Goal: Task Accomplishment & Management: Manage account settings

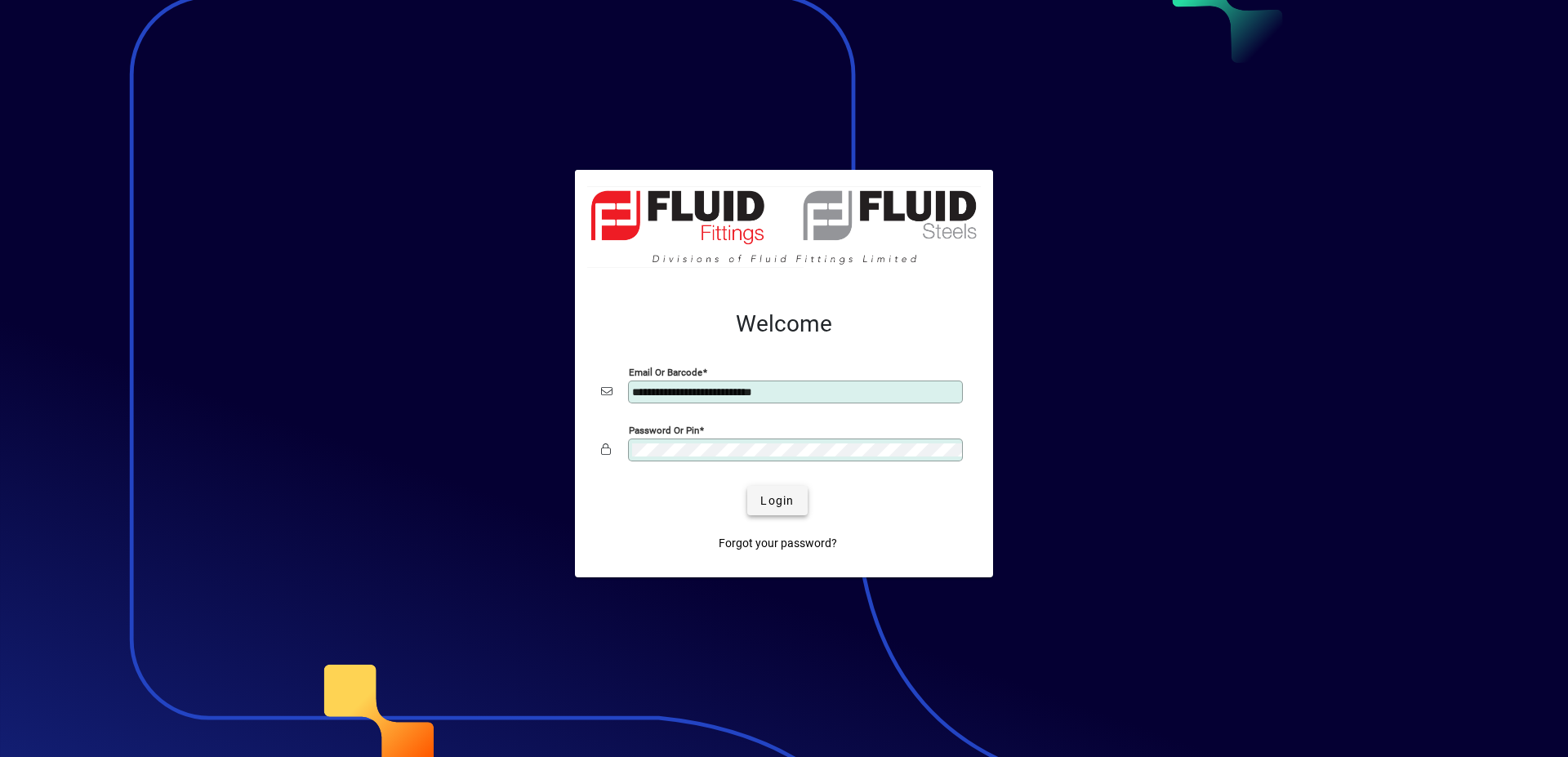
type input "**********"
click at [760, 502] on span "submit" at bounding box center [777, 500] width 60 height 39
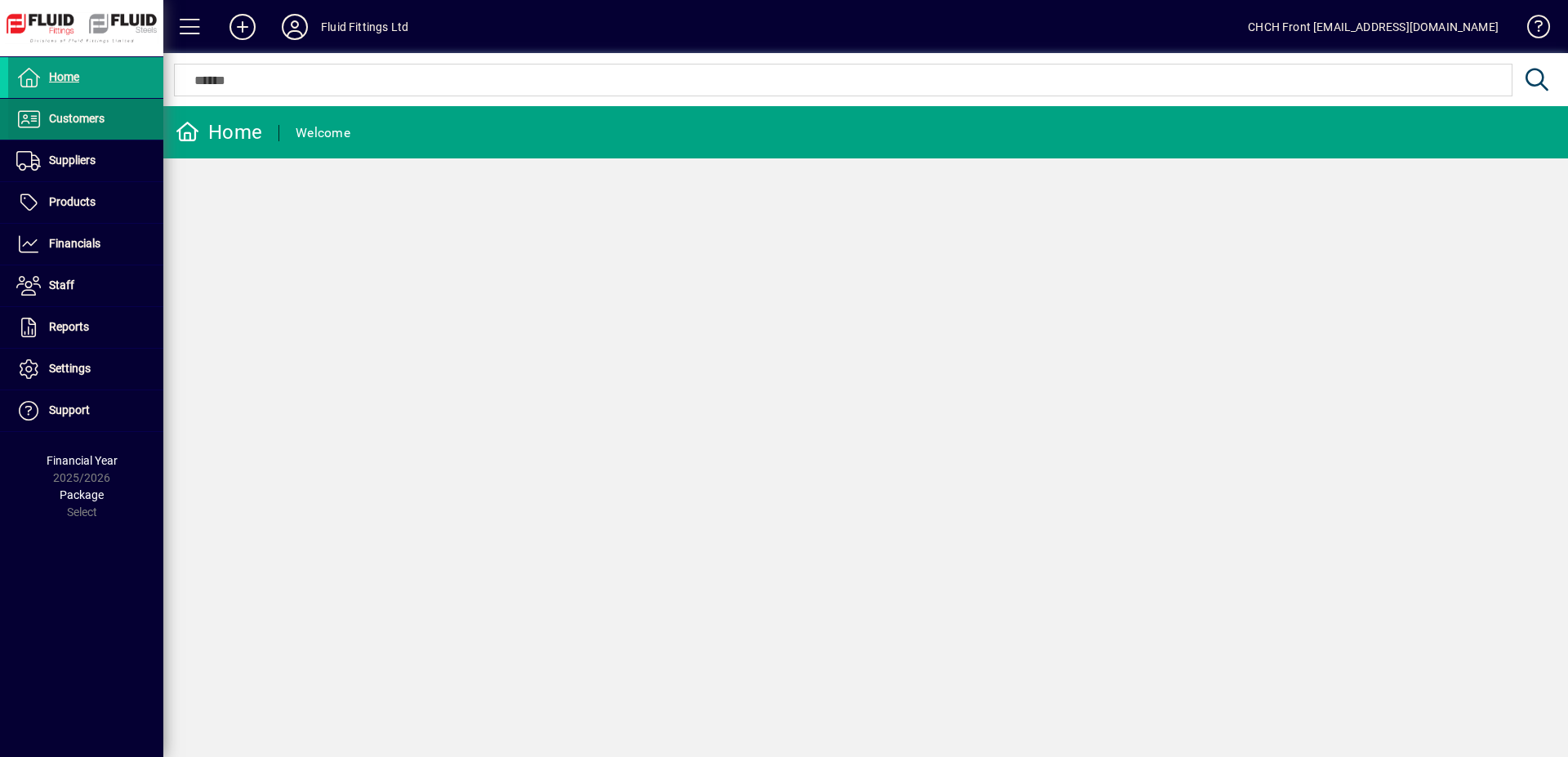
click at [131, 113] on span at bounding box center [85, 119] width 155 height 39
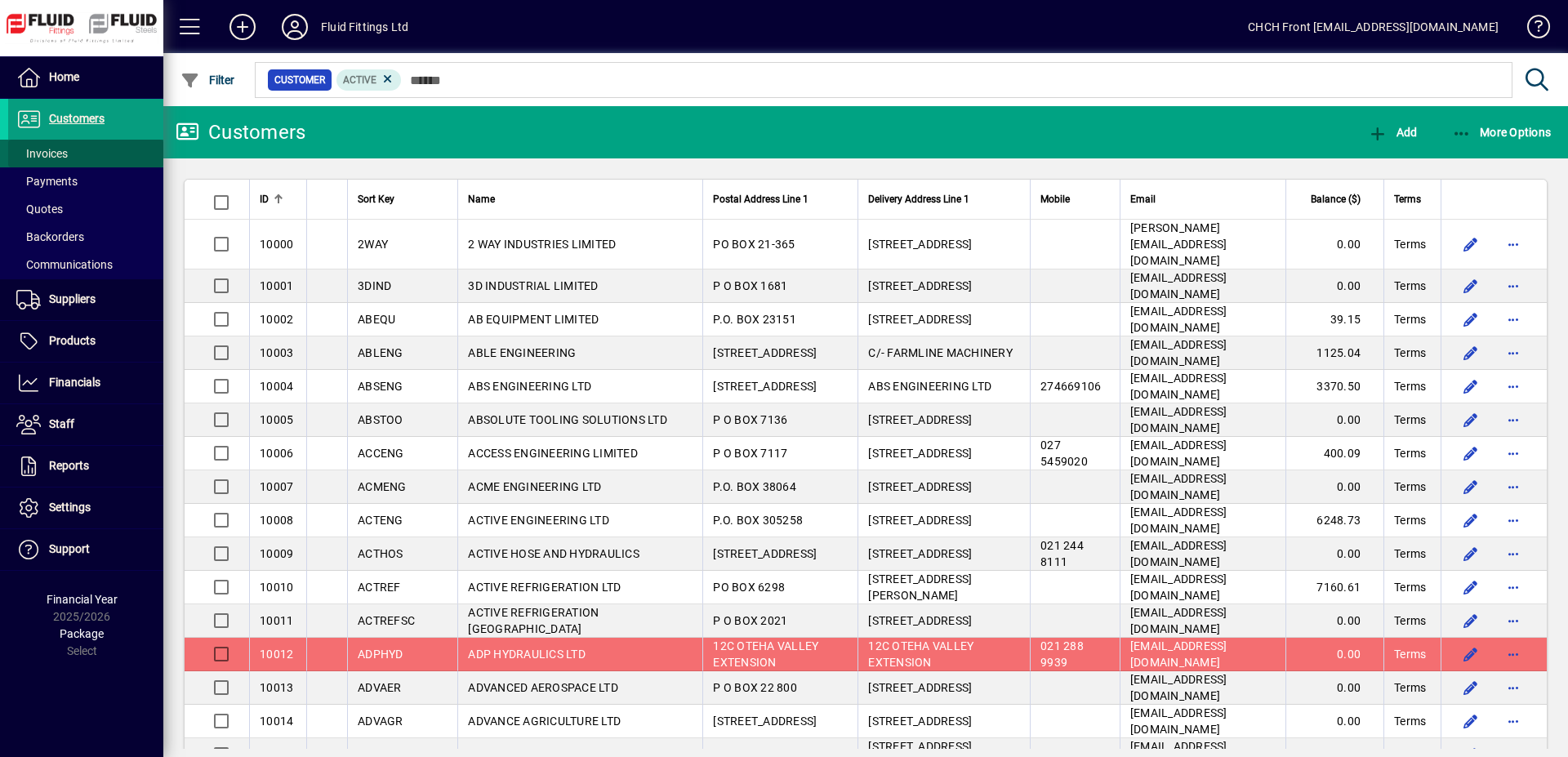
click at [114, 151] on span at bounding box center [85, 153] width 155 height 39
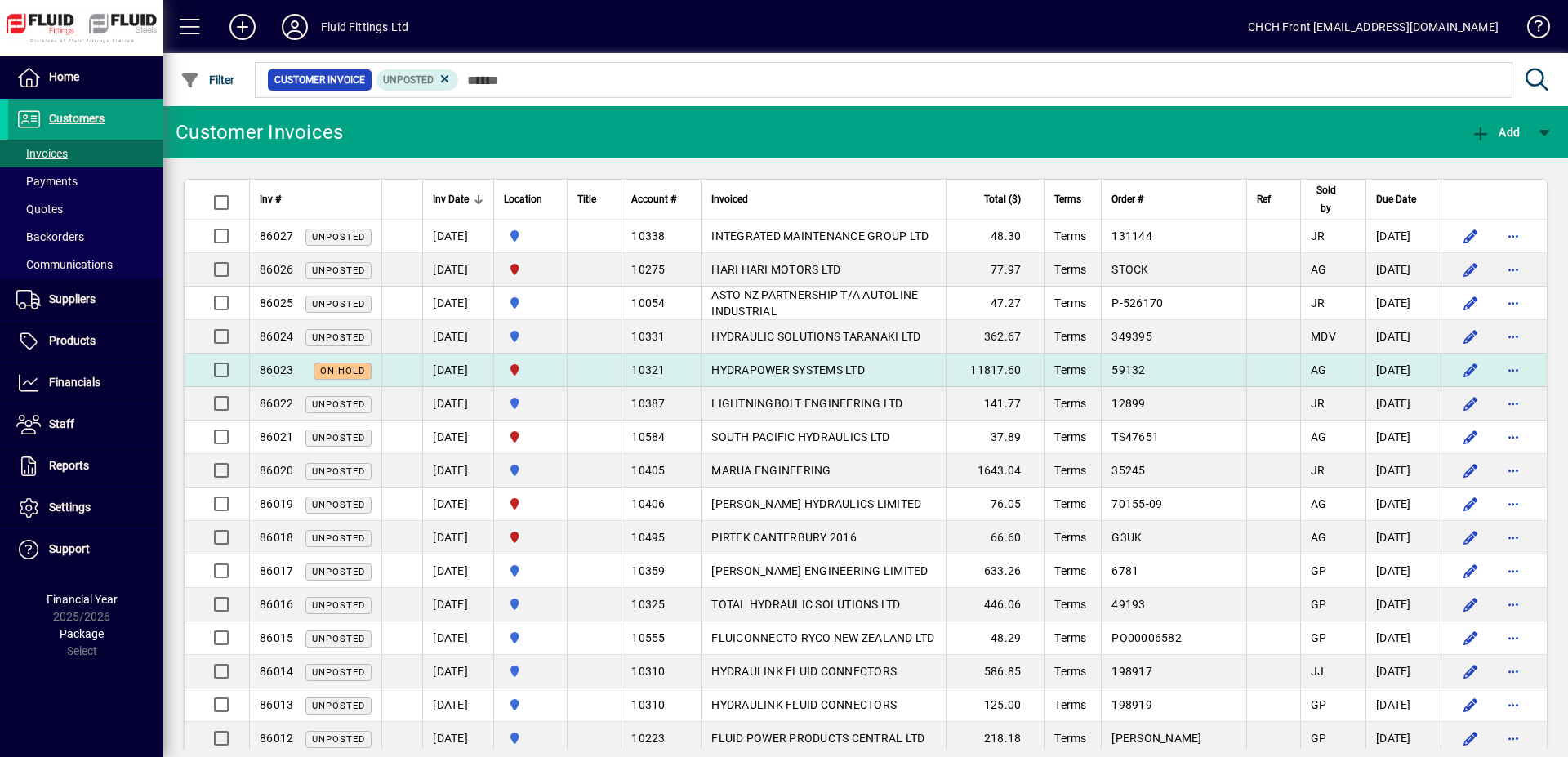
click at [596, 367] on td at bounding box center [594, 371] width 54 height 33
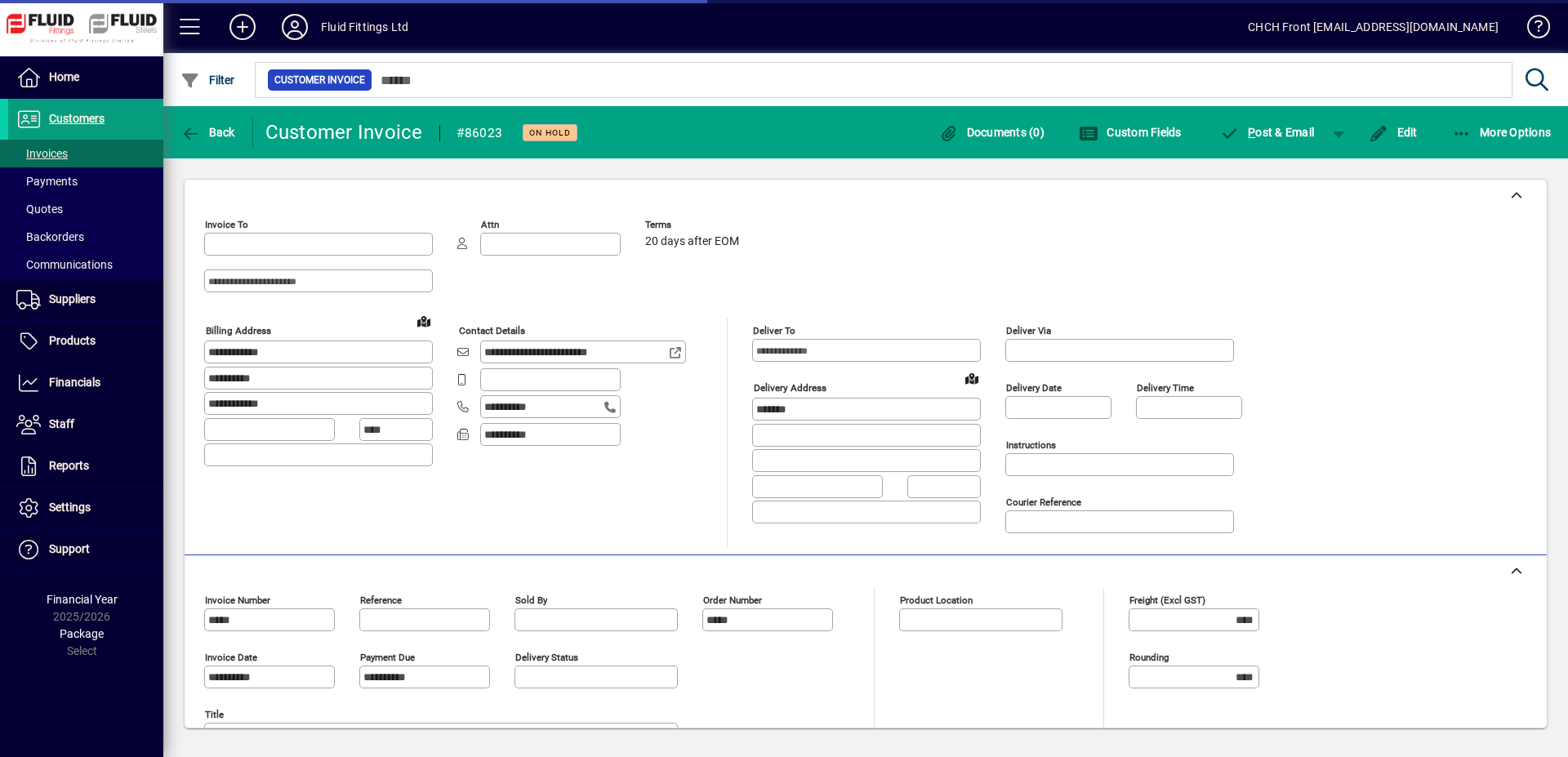
type input "**********"
type input "*********"
type input "**********"
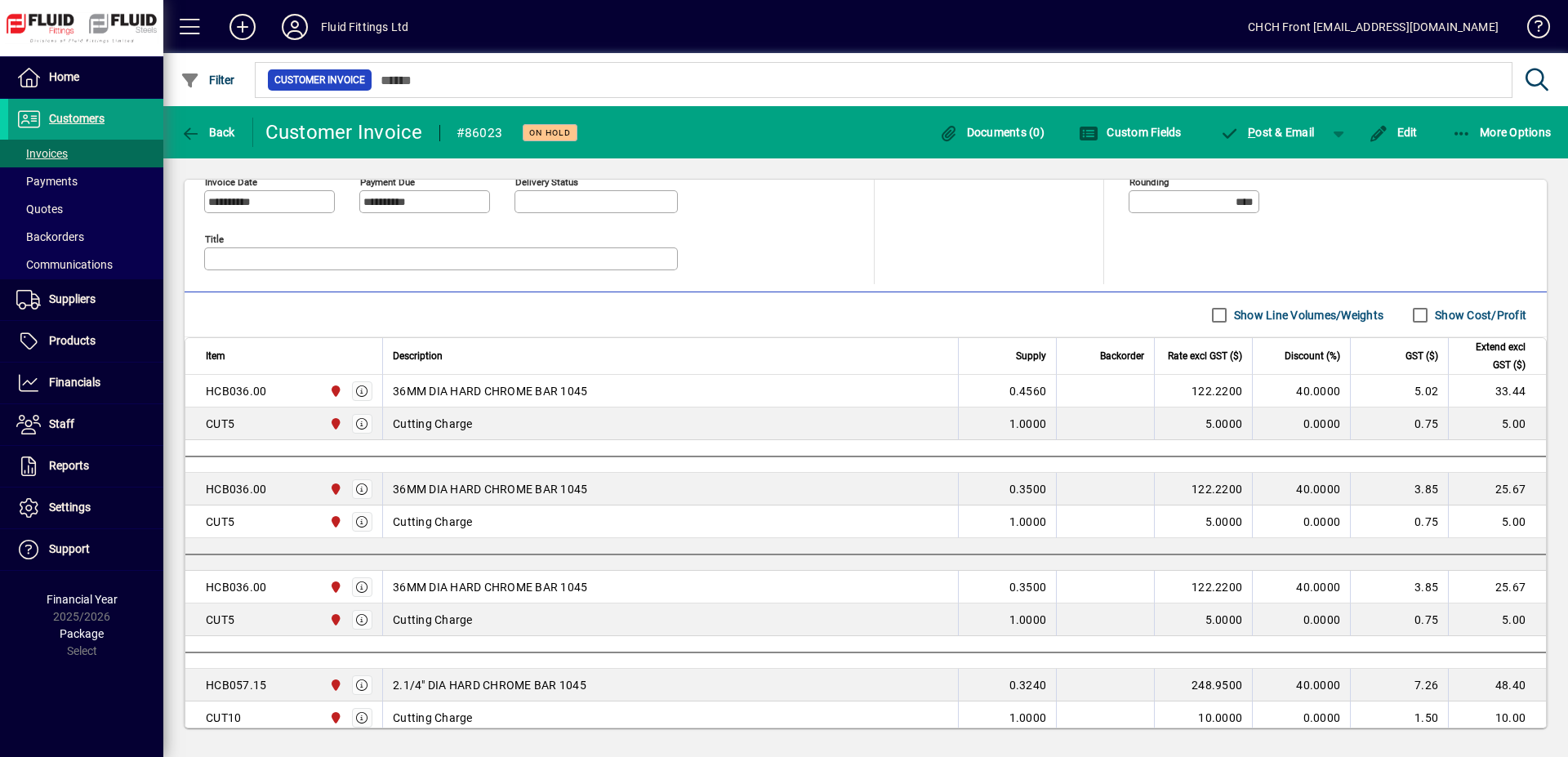
scroll to position [500, 0]
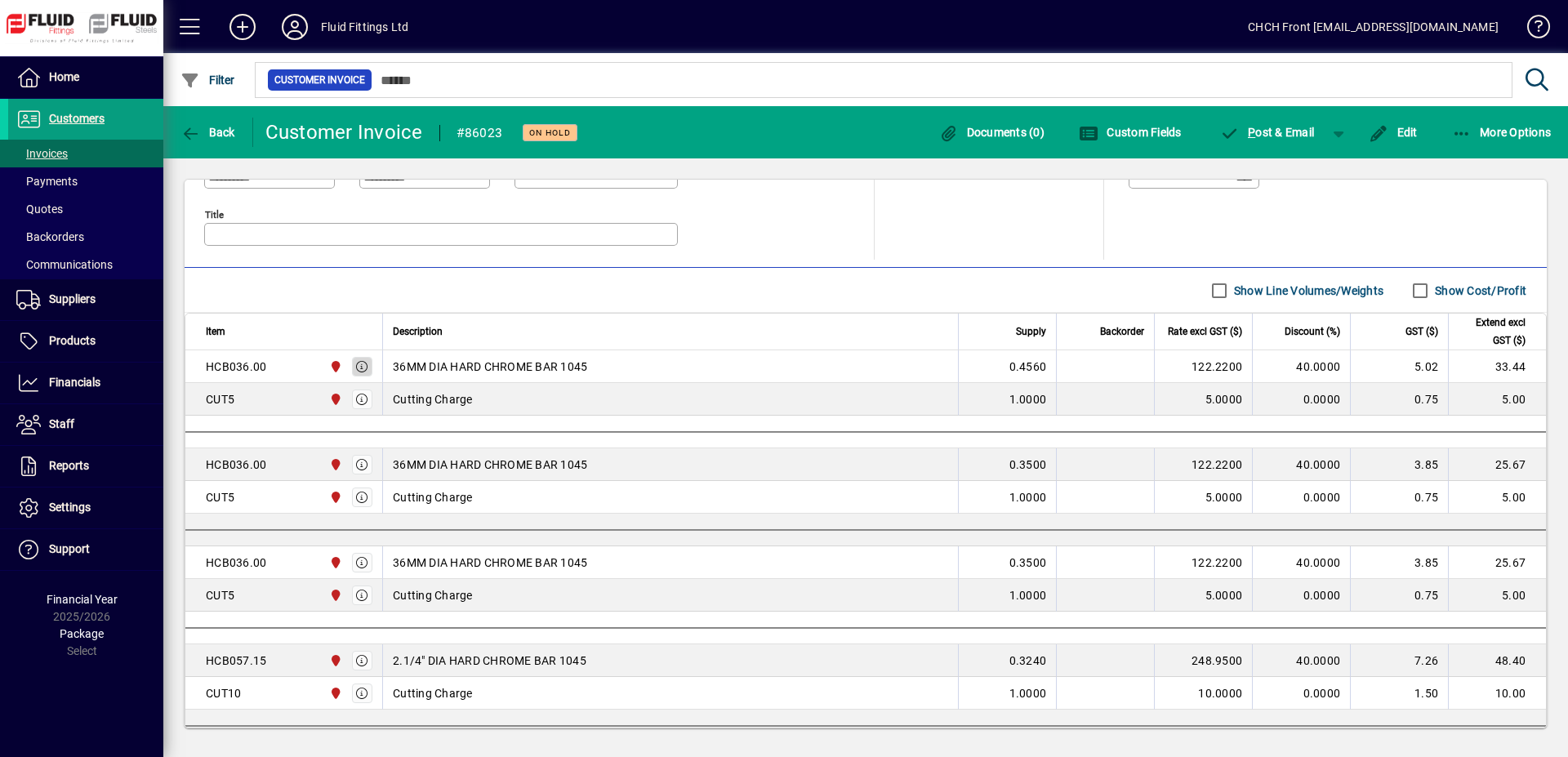
click at [367, 367] on span "button" at bounding box center [363, 366] width 20 height 39
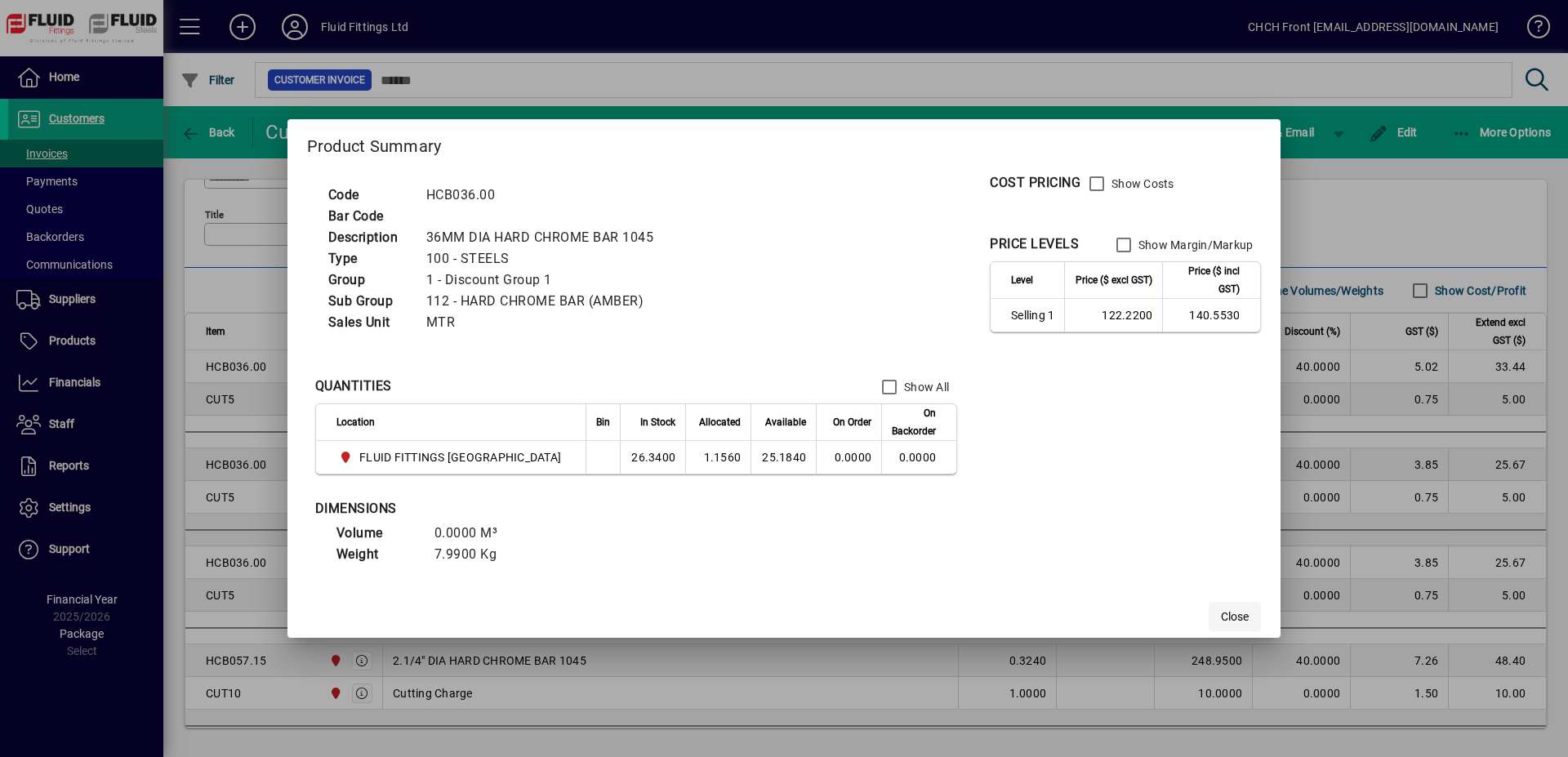
click at [1222, 616] on span "Close" at bounding box center [1236, 617] width 28 height 17
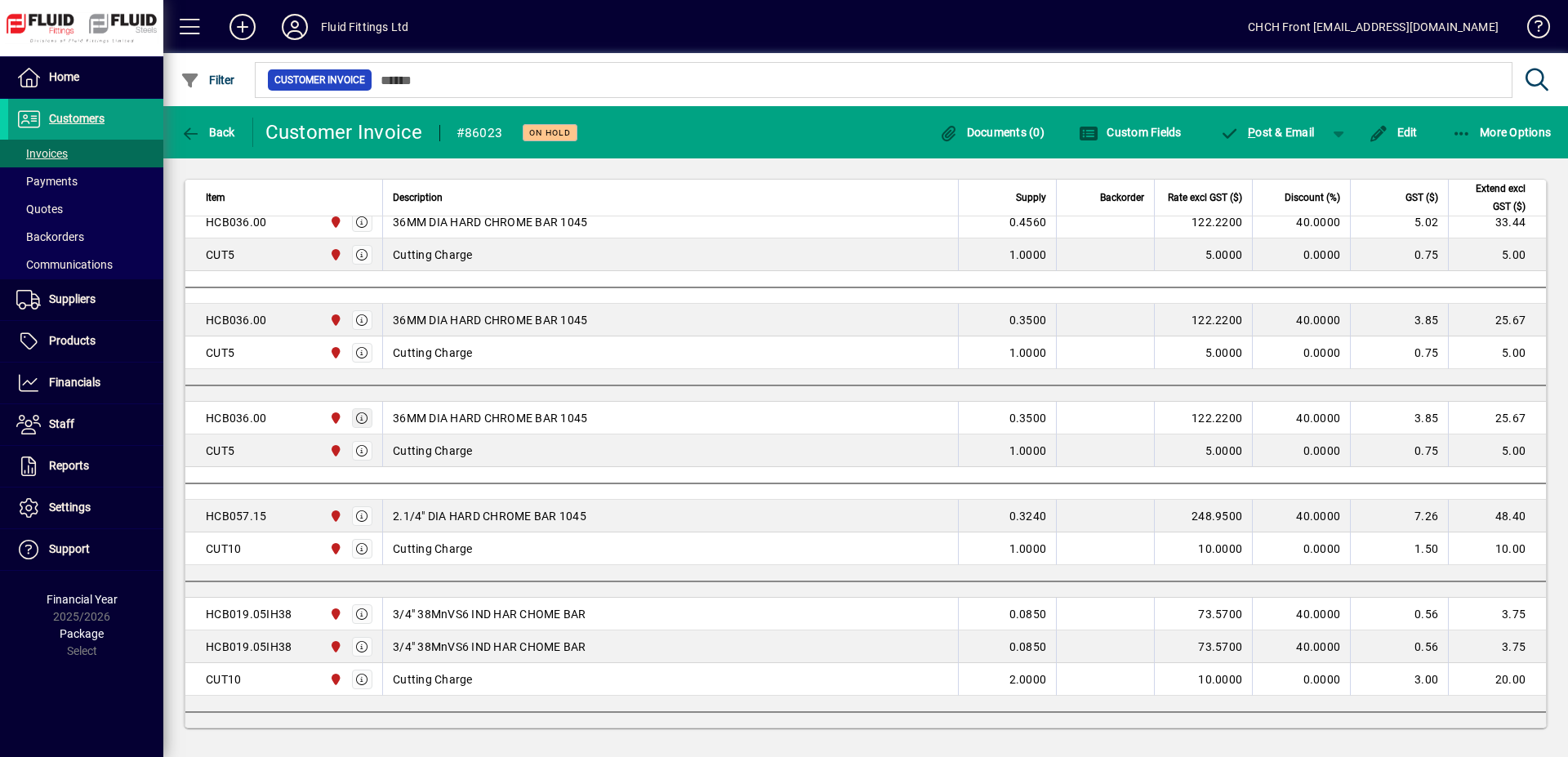
scroll to position [667, 0]
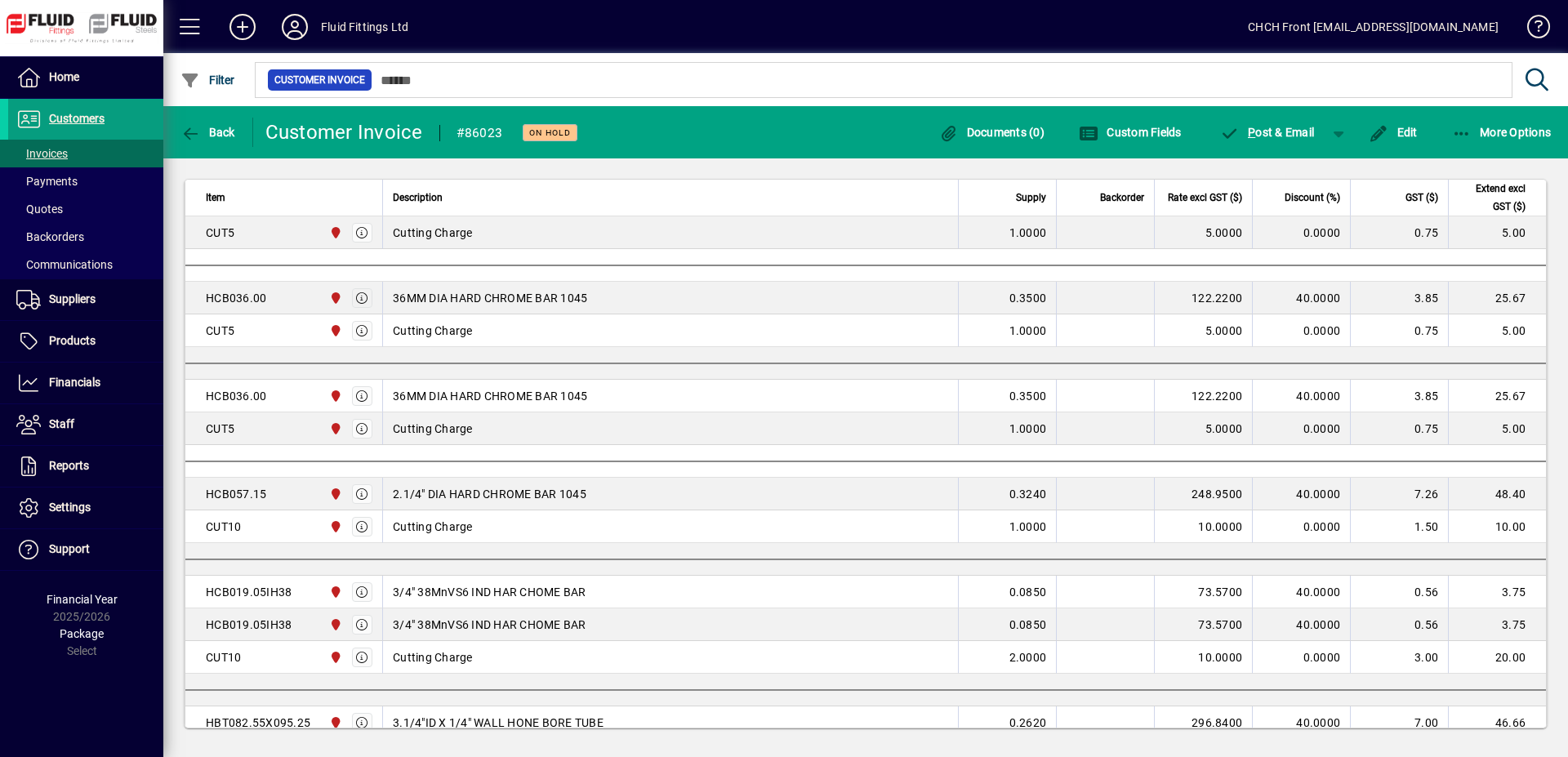
click at [362, 299] on icon "button" at bounding box center [362, 298] width 15 height 11
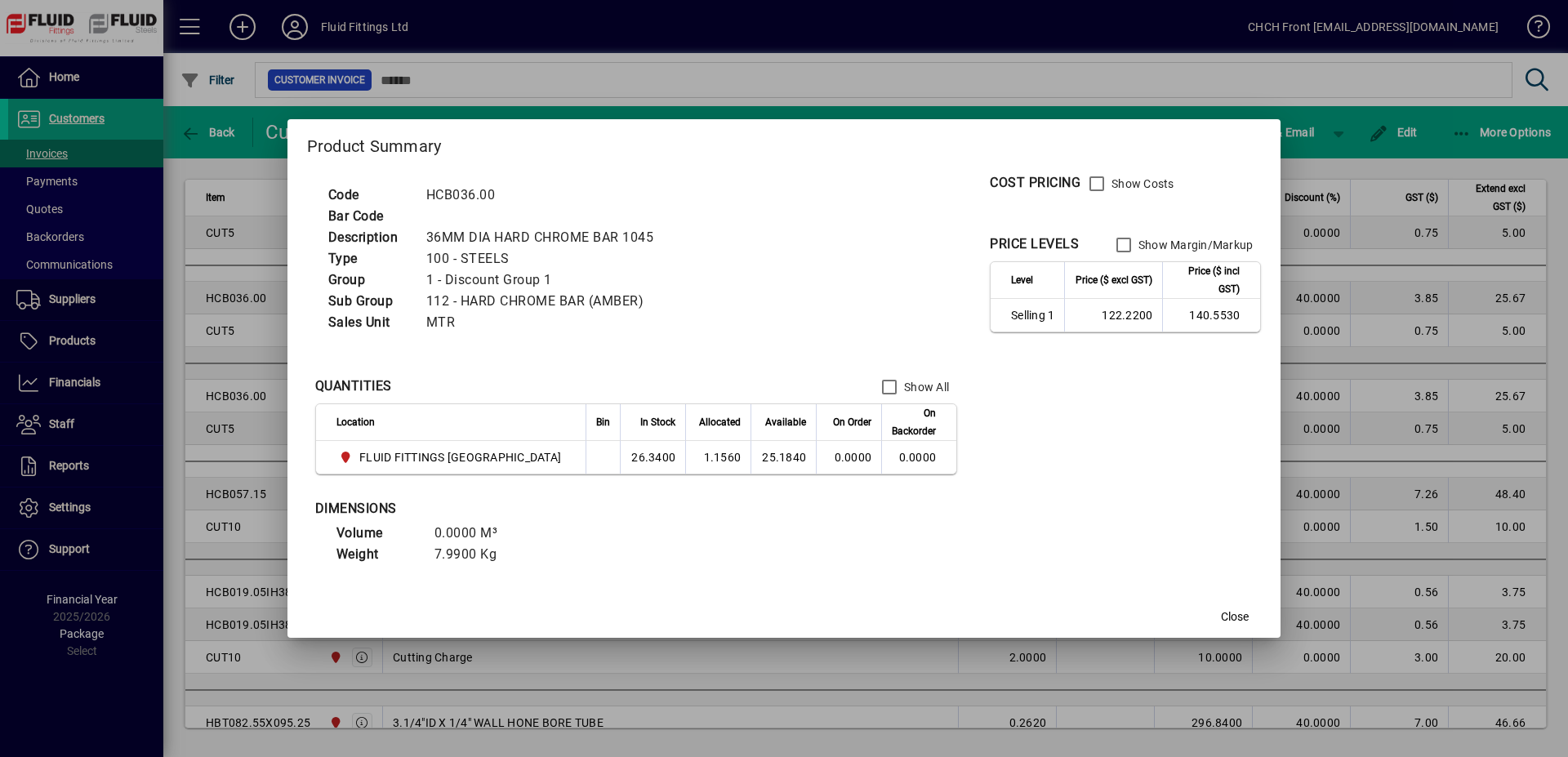
drag, startPoint x: 1220, startPoint y: 613, endPoint x: 1156, endPoint y: 579, distance: 72.5
click at [1222, 613] on span "Close" at bounding box center [1236, 617] width 28 height 17
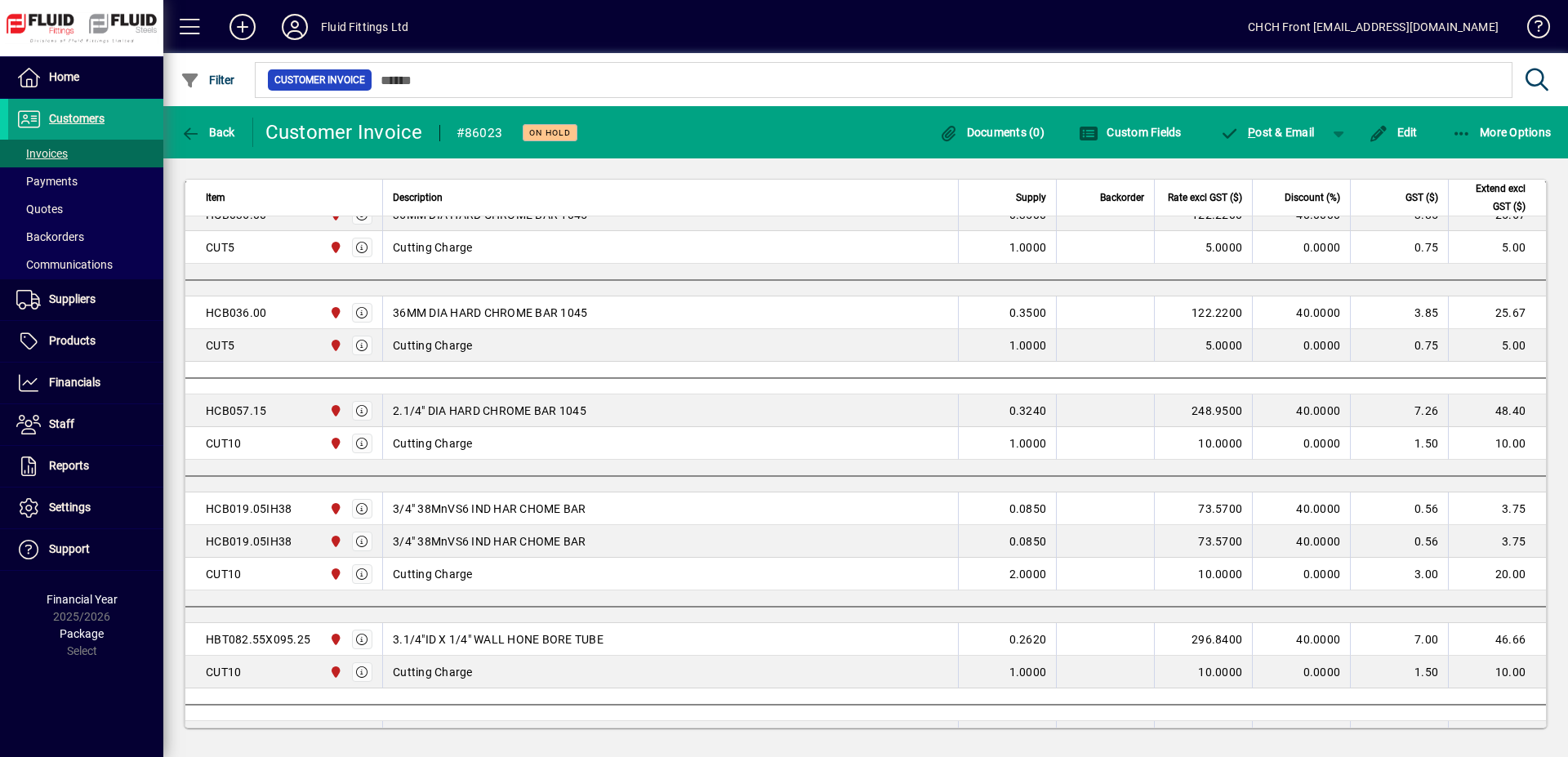
scroll to position [834, 0]
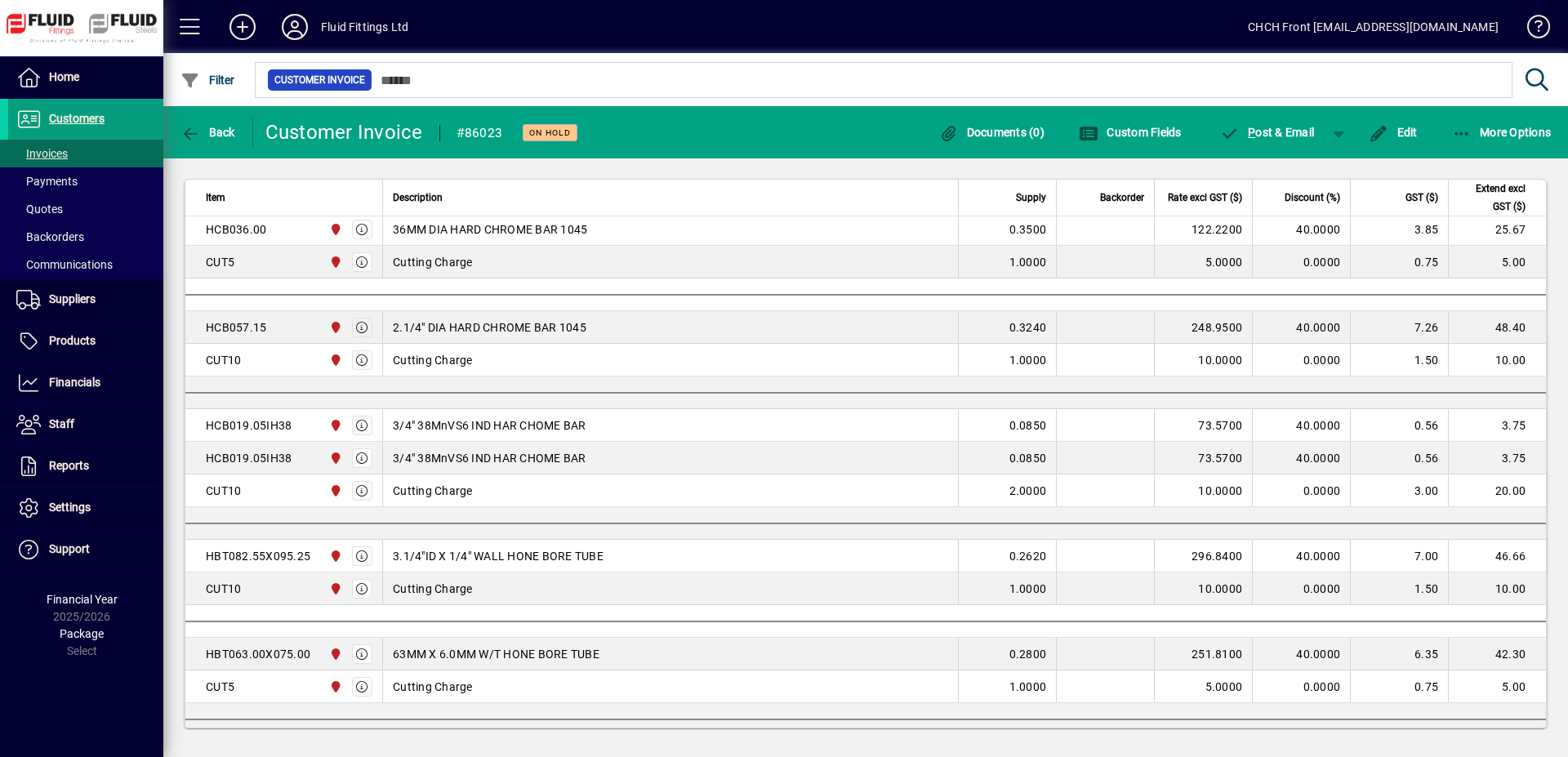
click at [364, 328] on icon "button" at bounding box center [362, 327] width 15 height 11
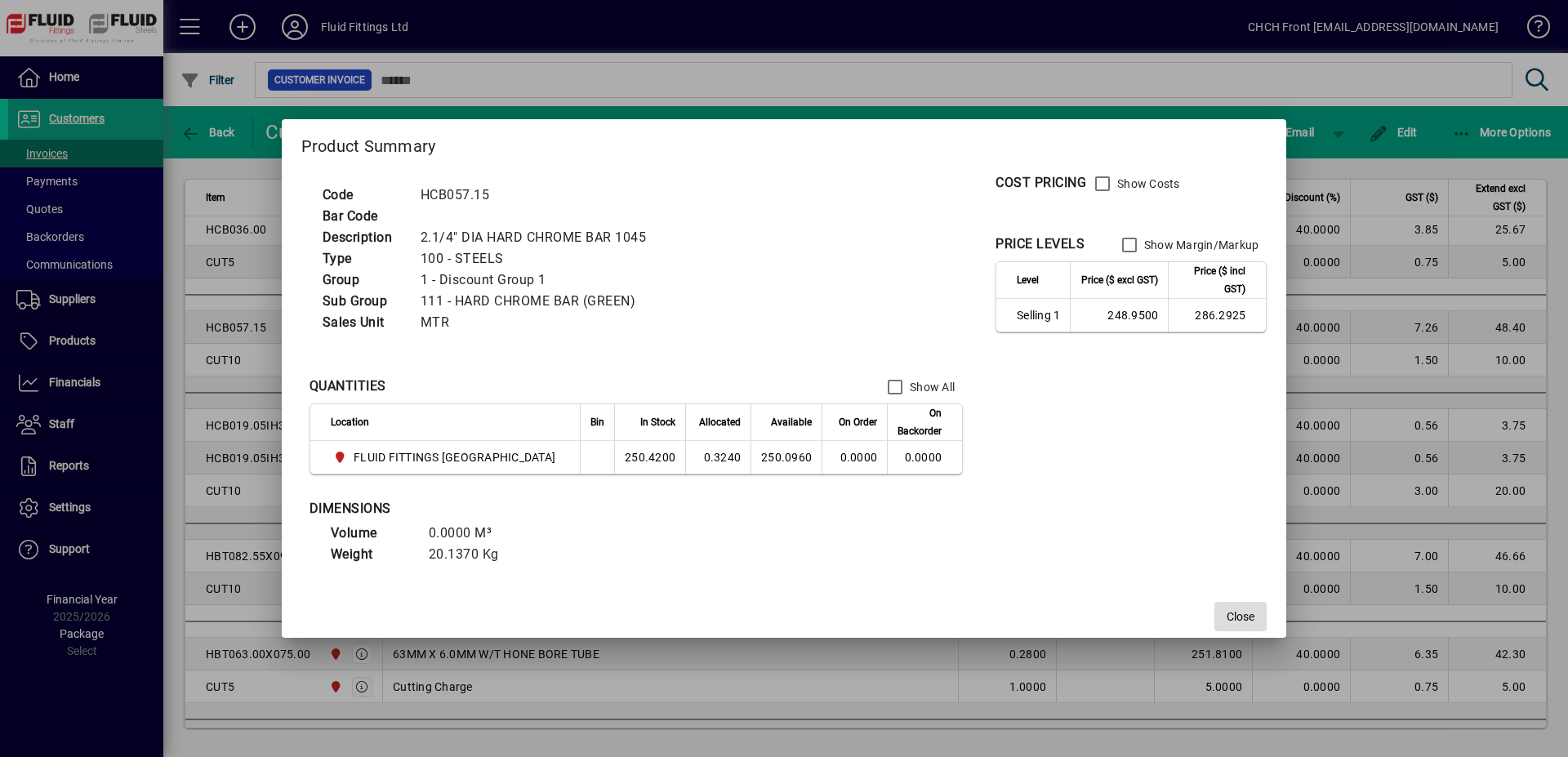
click at [1216, 606] on span "button" at bounding box center [1241, 616] width 52 height 39
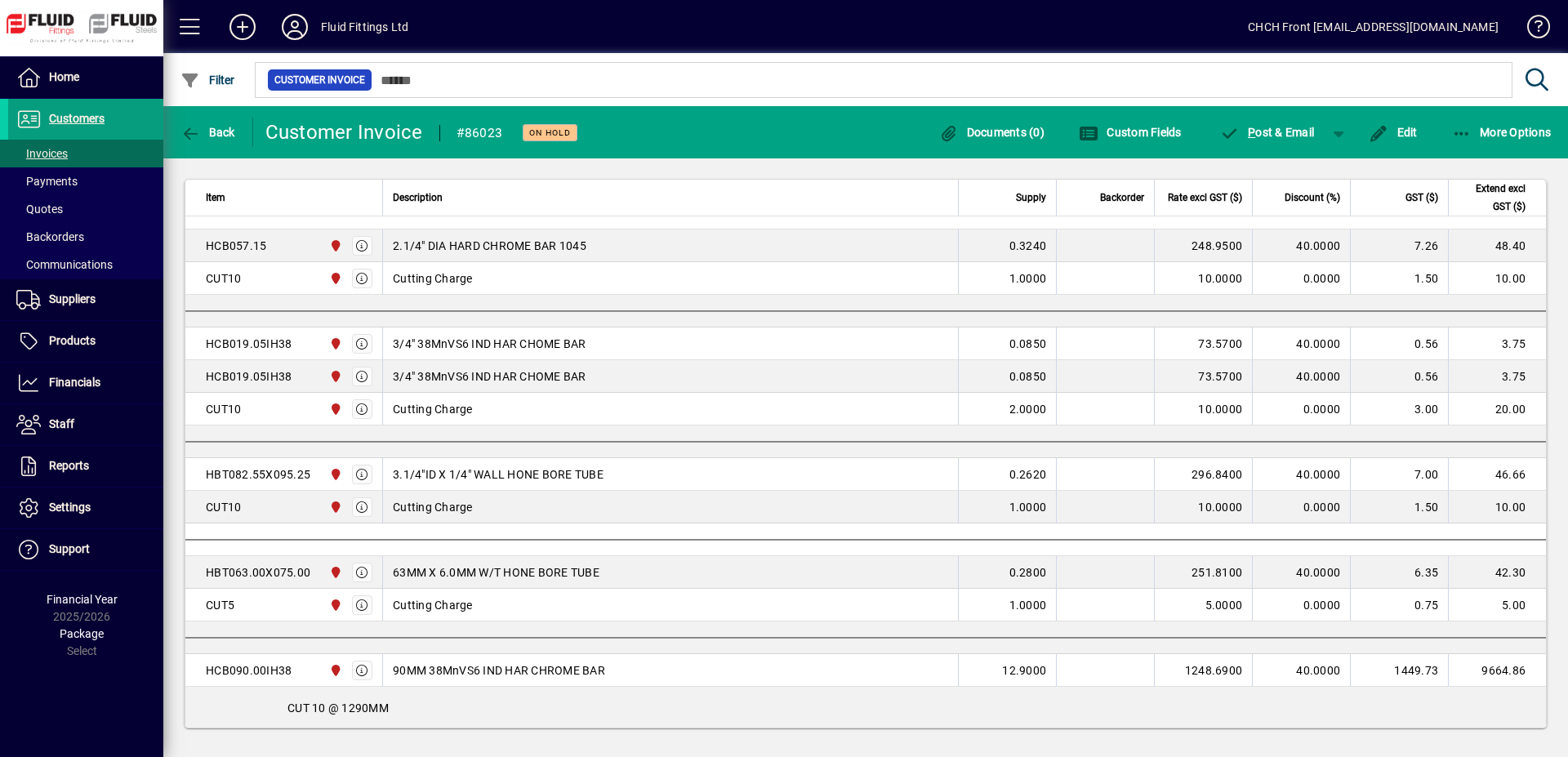
scroll to position [916, 0]
click at [364, 371] on icon "button" at bounding box center [362, 374] width 15 height 11
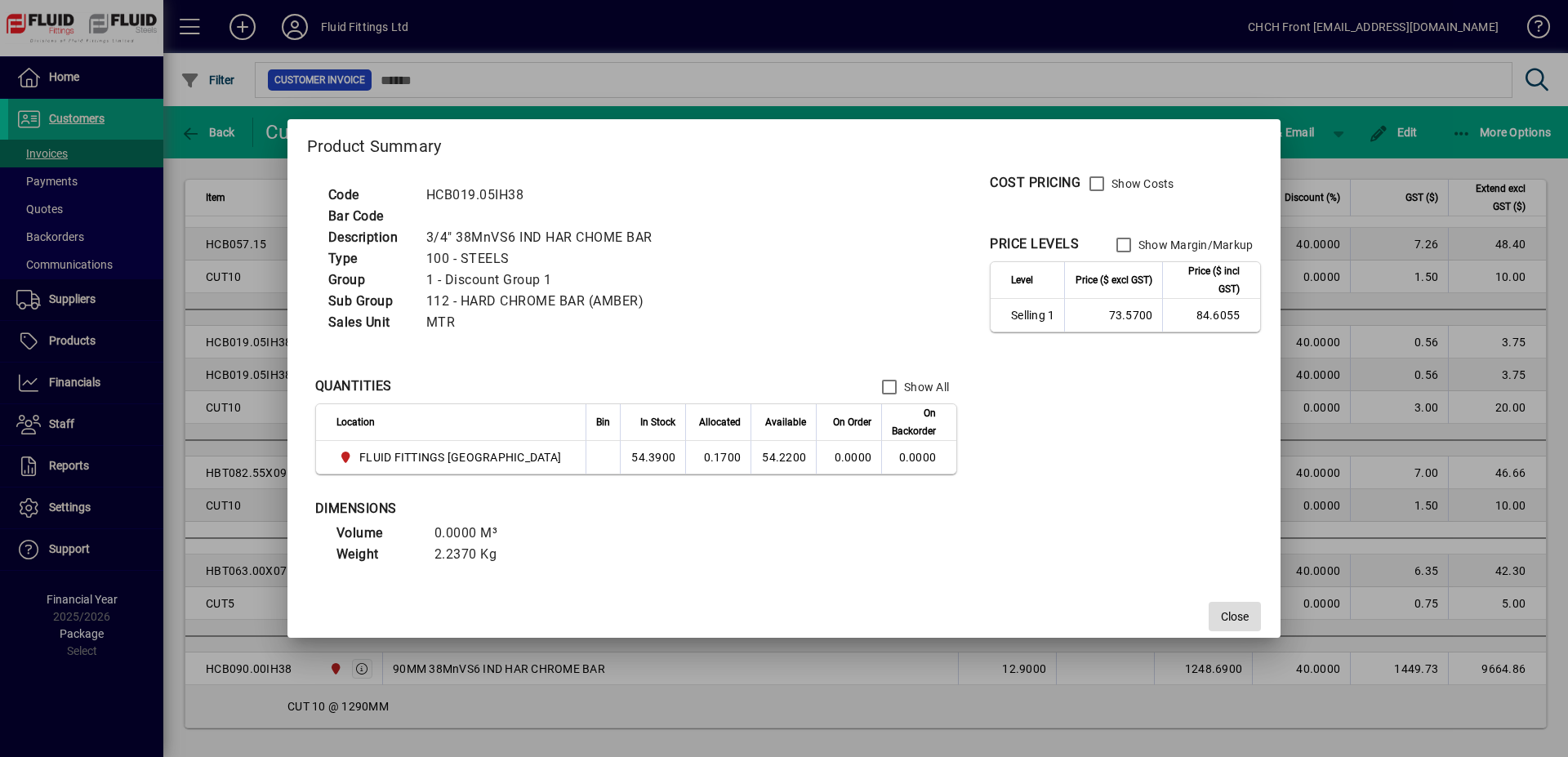
click at [1224, 604] on span "button" at bounding box center [1235, 616] width 52 height 39
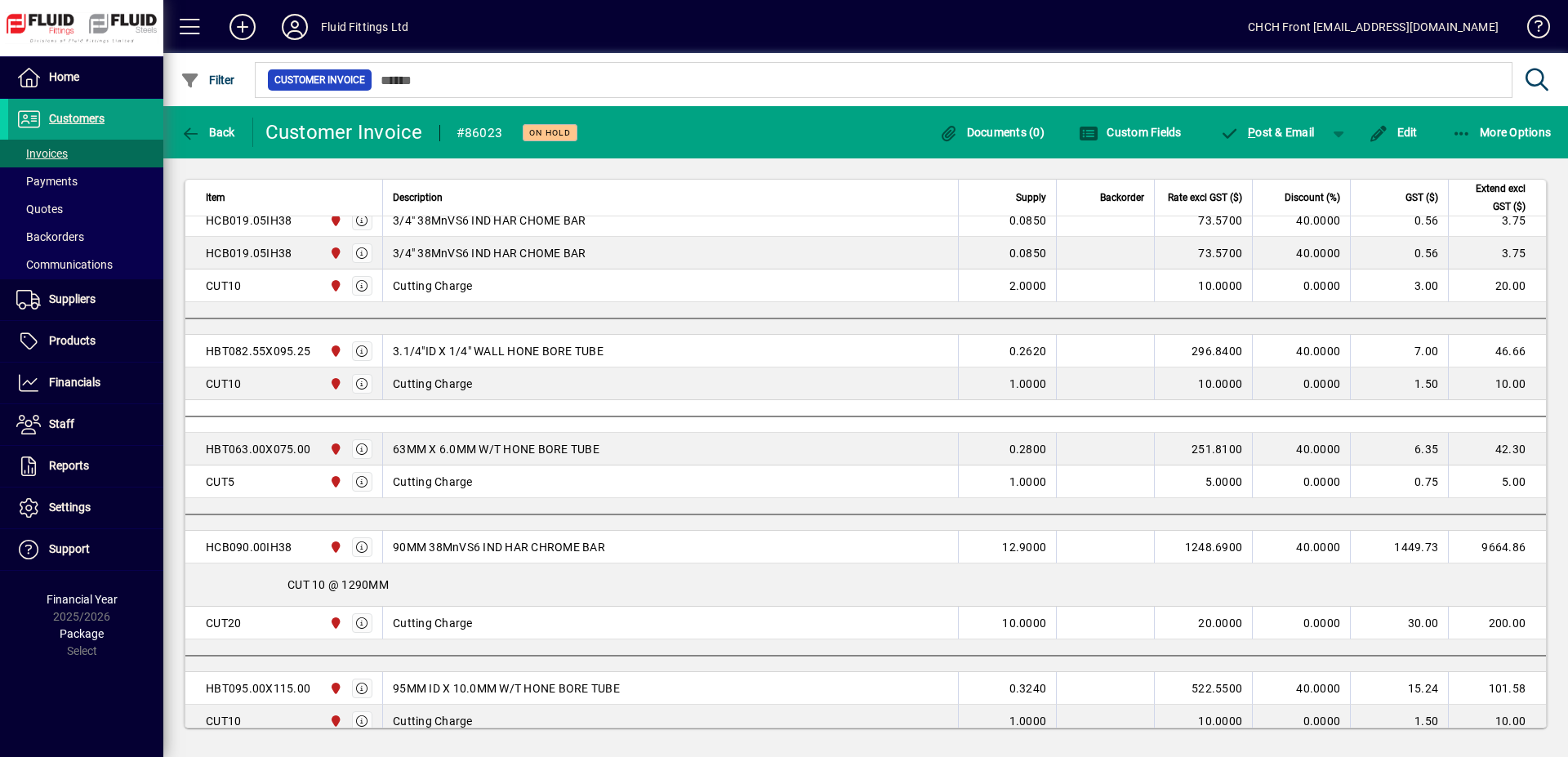
scroll to position [1083, 0]
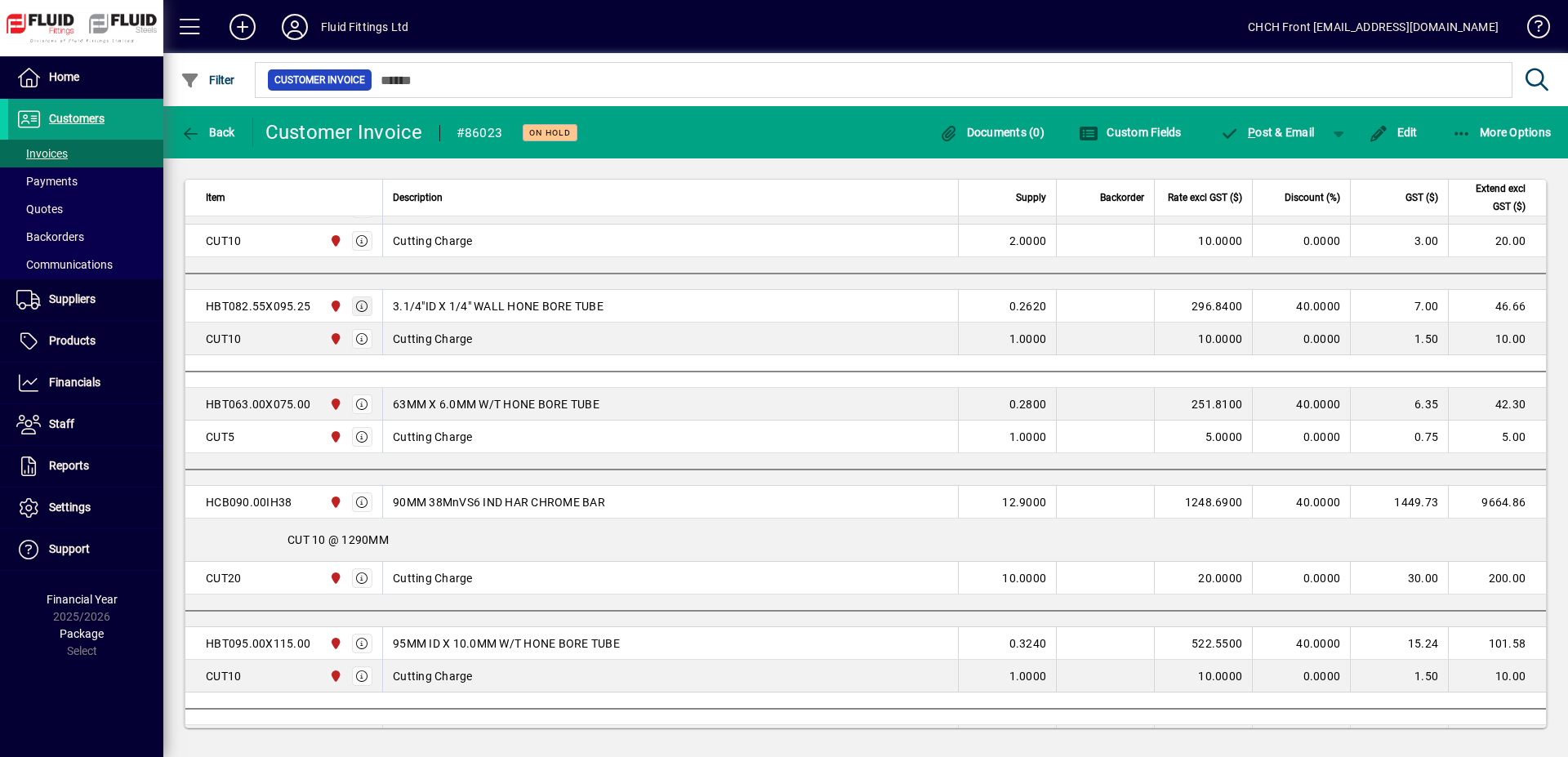
click at [366, 312] on icon "button" at bounding box center [362, 305] width 15 height 11
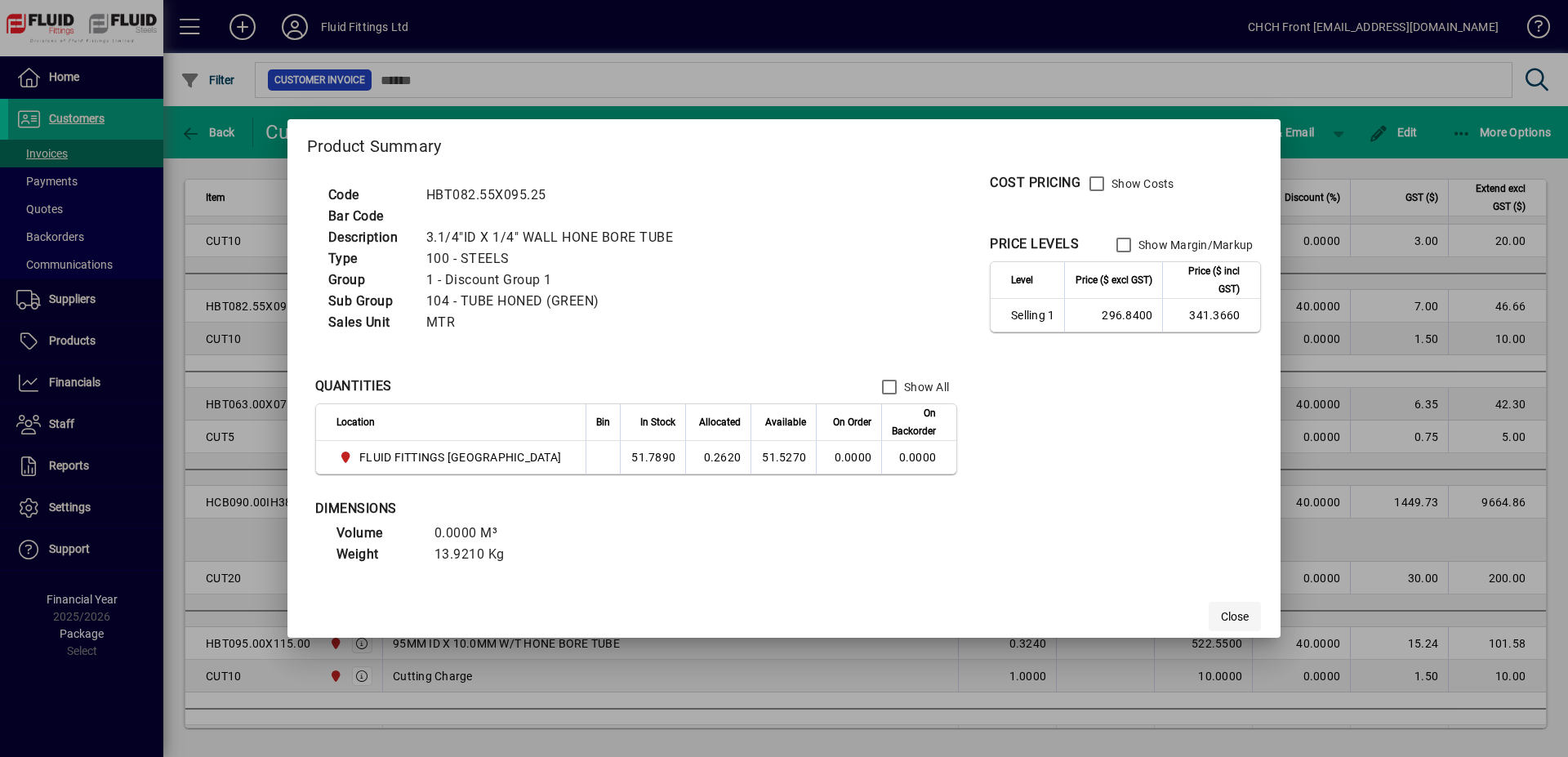
click at [1222, 609] on span "Close" at bounding box center [1236, 617] width 28 height 17
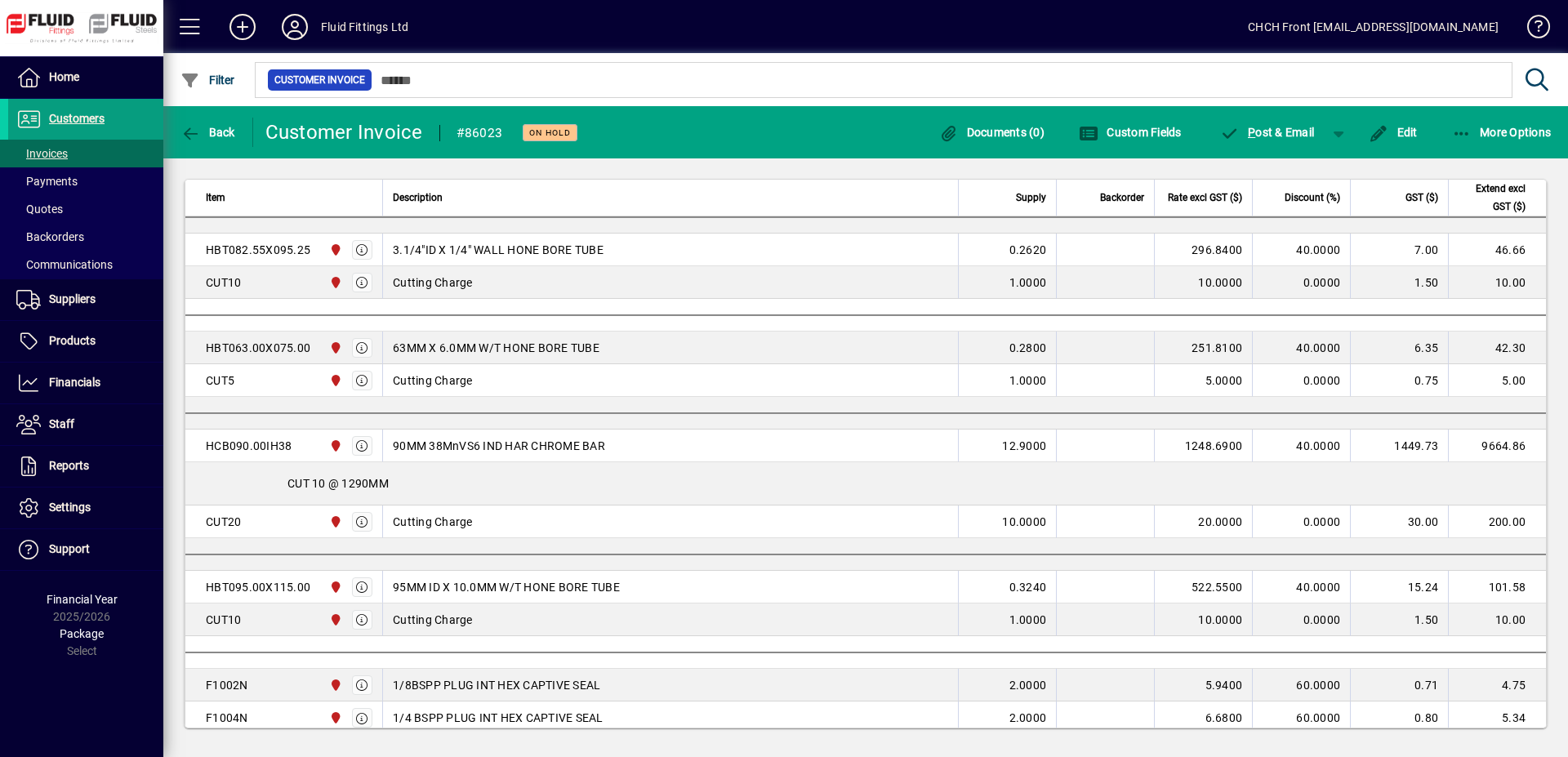
scroll to position [1167, 0]
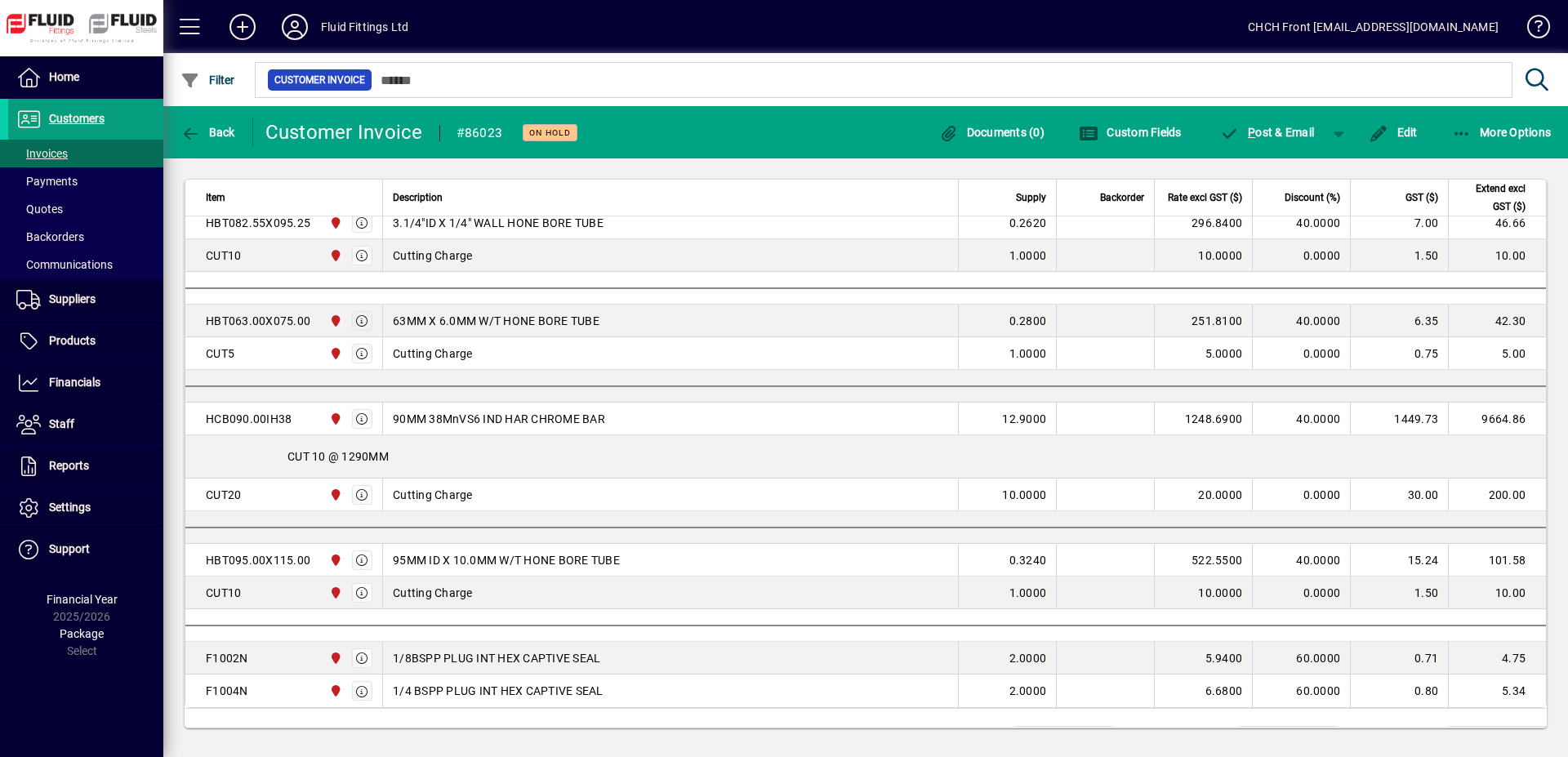
click at [355, 323] on icon "button" at bounding box center [362, 320] width 15 height 11
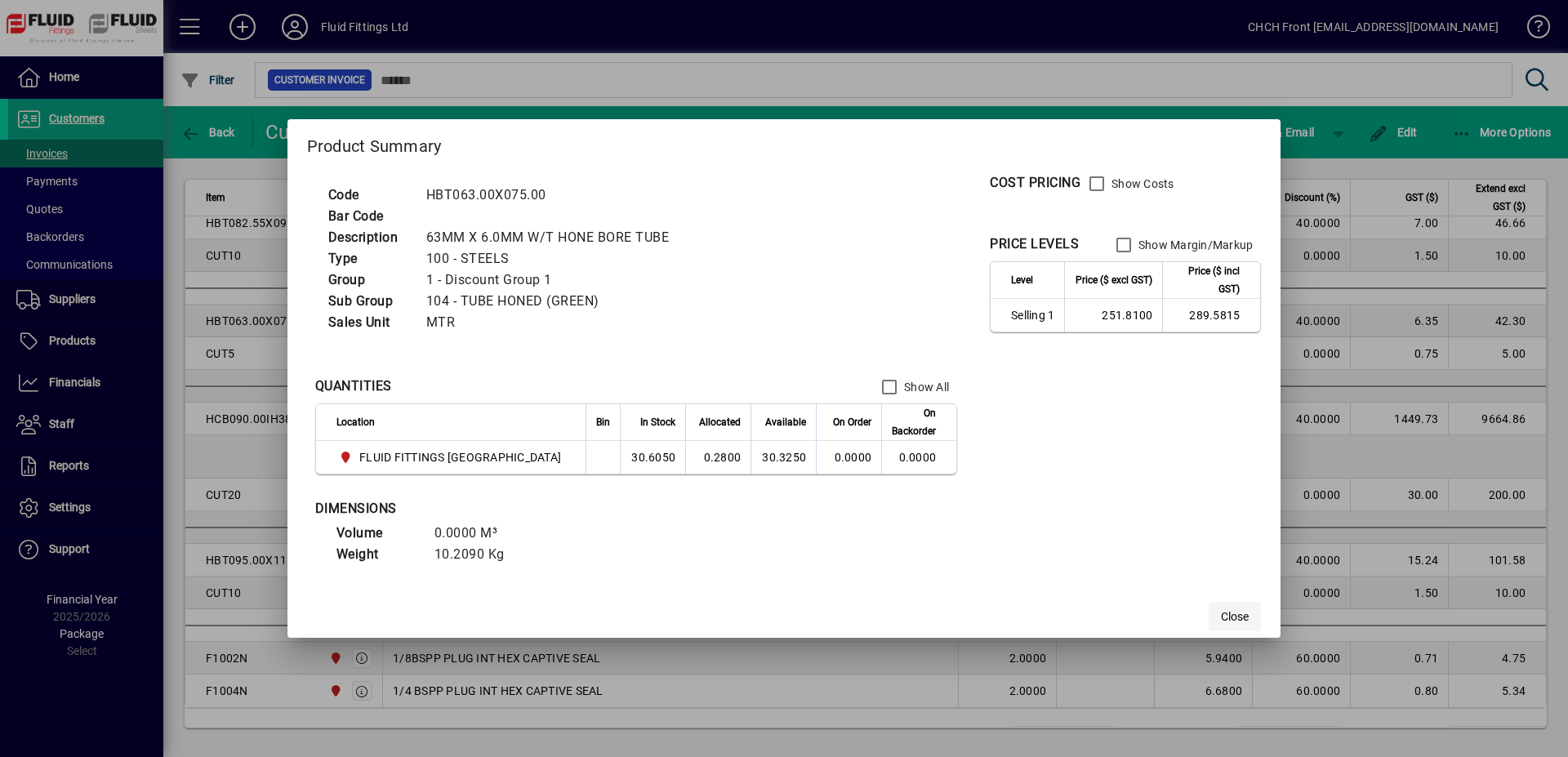
click at [1210, 619] on span "button" at bounding box center [1235, 616] width 52 height 39
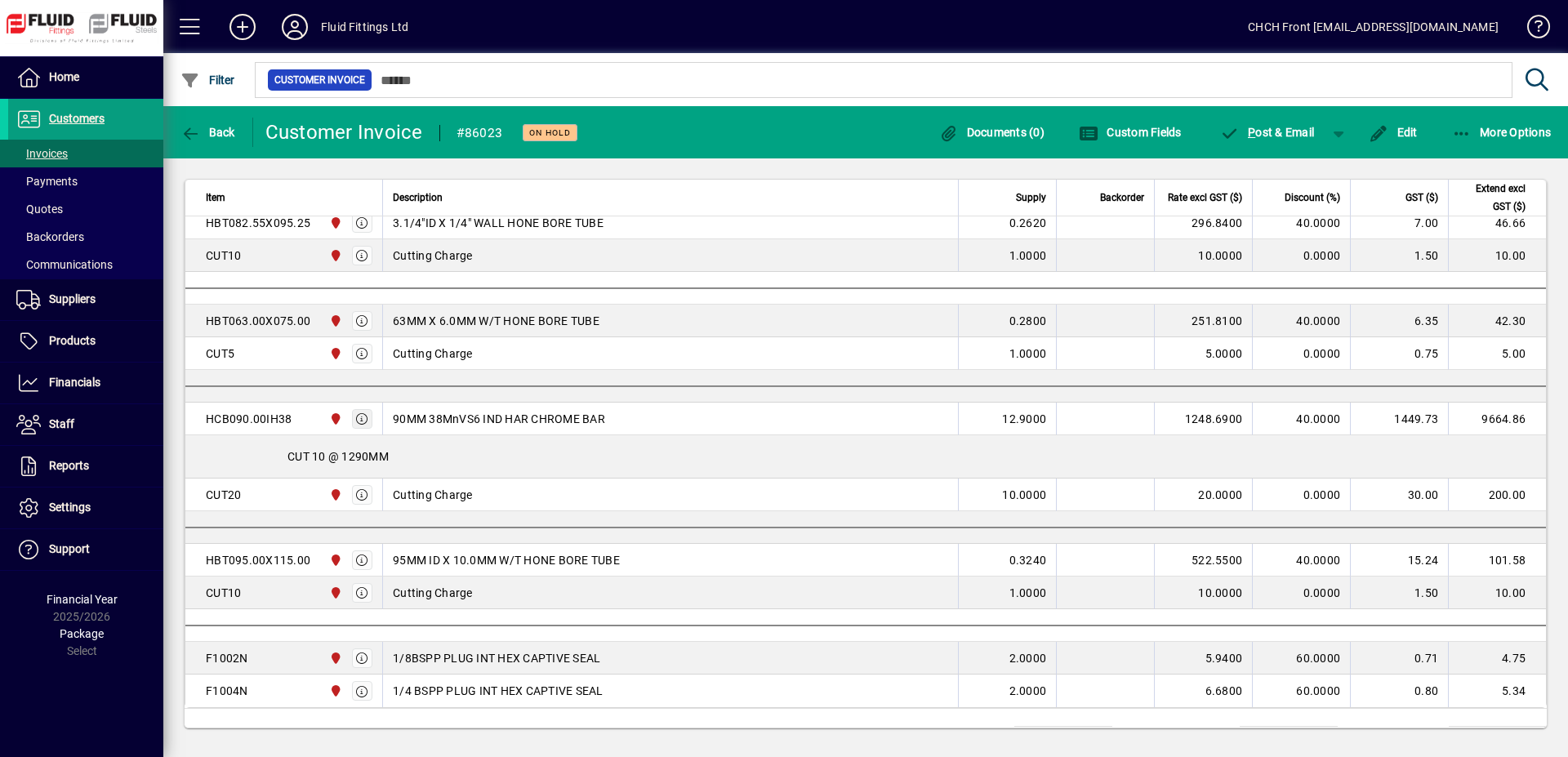
click at [367, 420] on icon "button" at bounding box center [362, 419] width 15 height 11
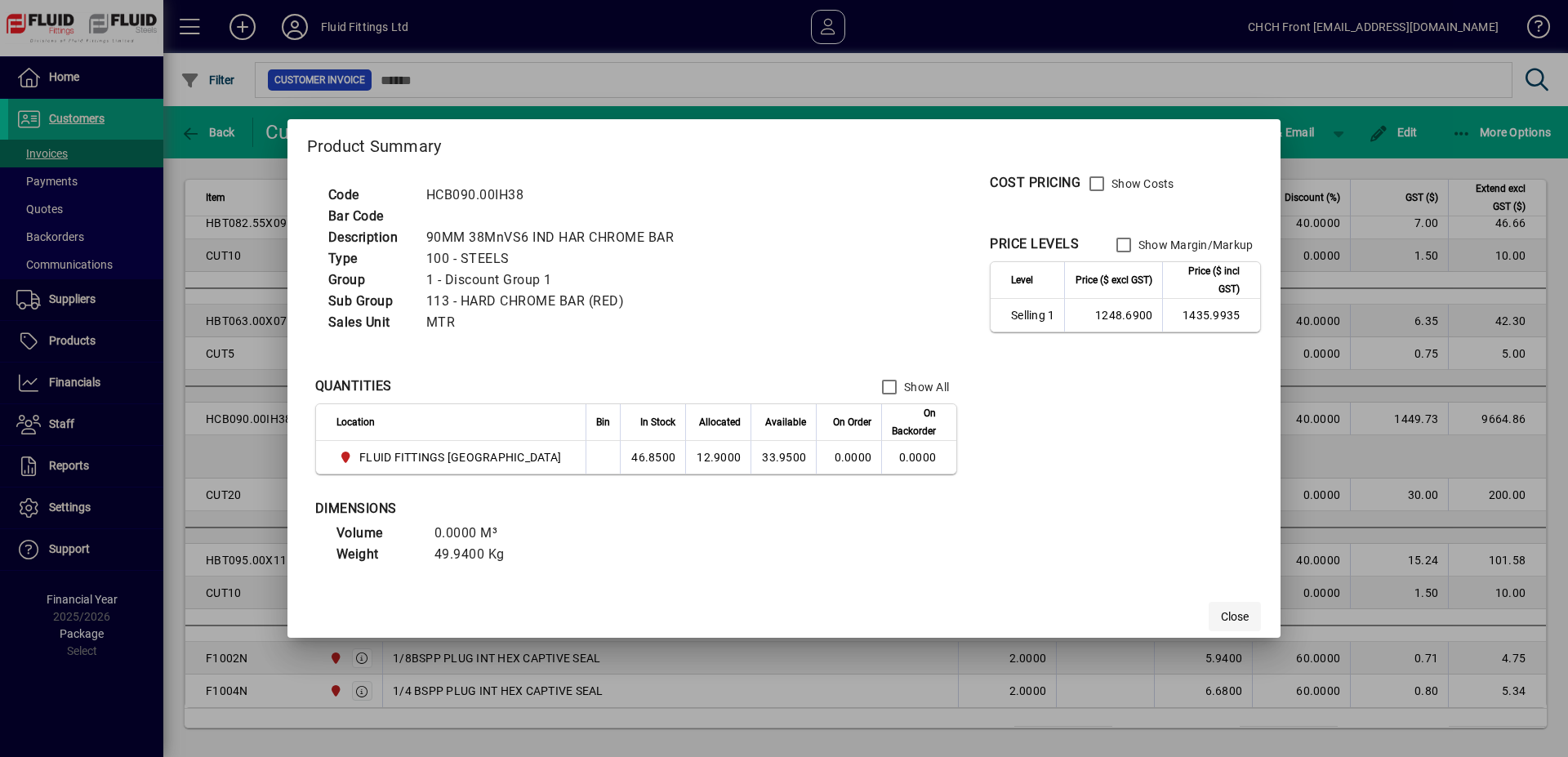
click at [1222, 613] on span "Close" at bounding box center [1236, 617] width 28 height 17
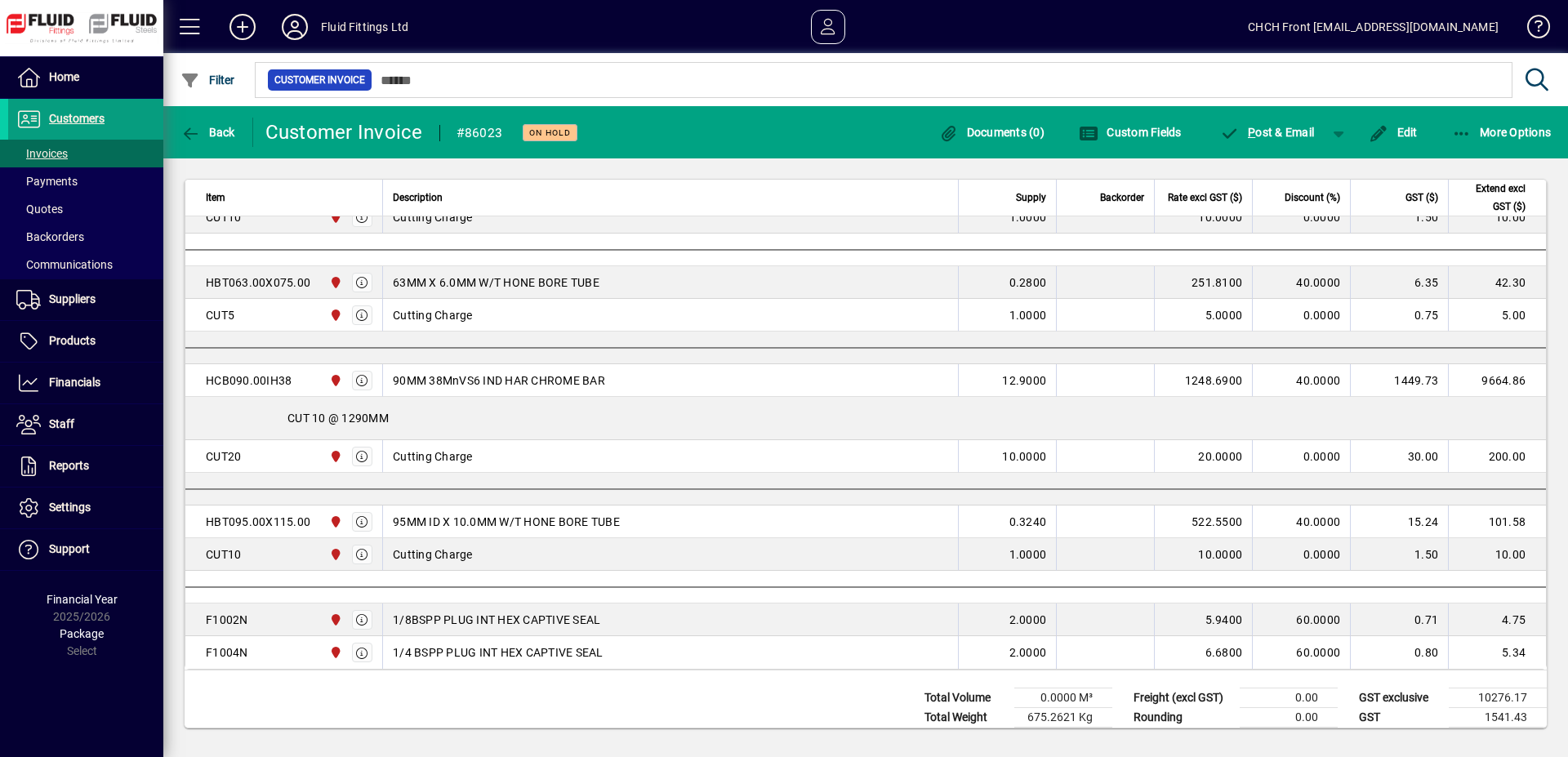
scroll to position [1239, 0]
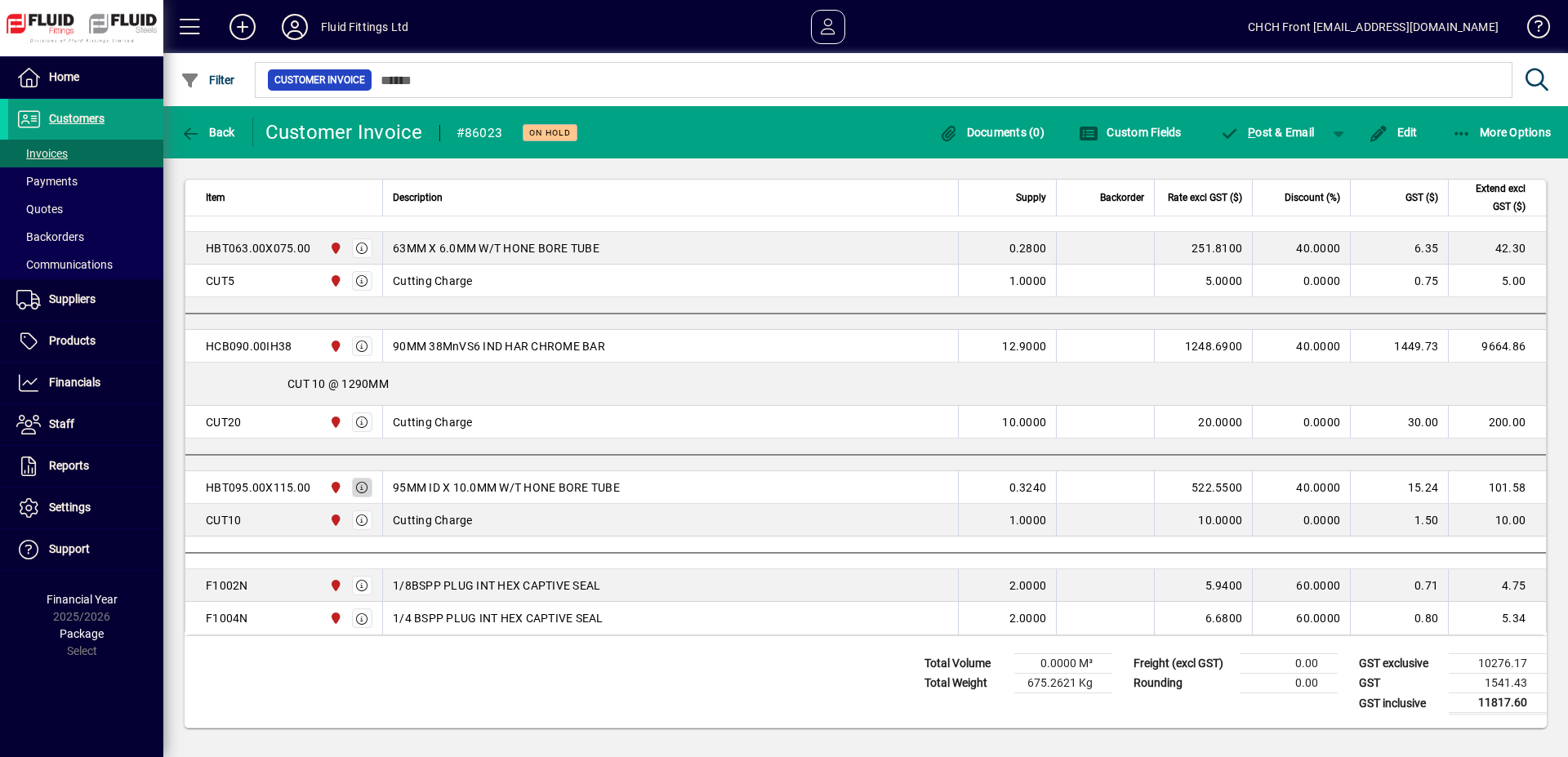
click at [360, 483] on icon "button" at bounding box center [362, 487] width 15 height 11
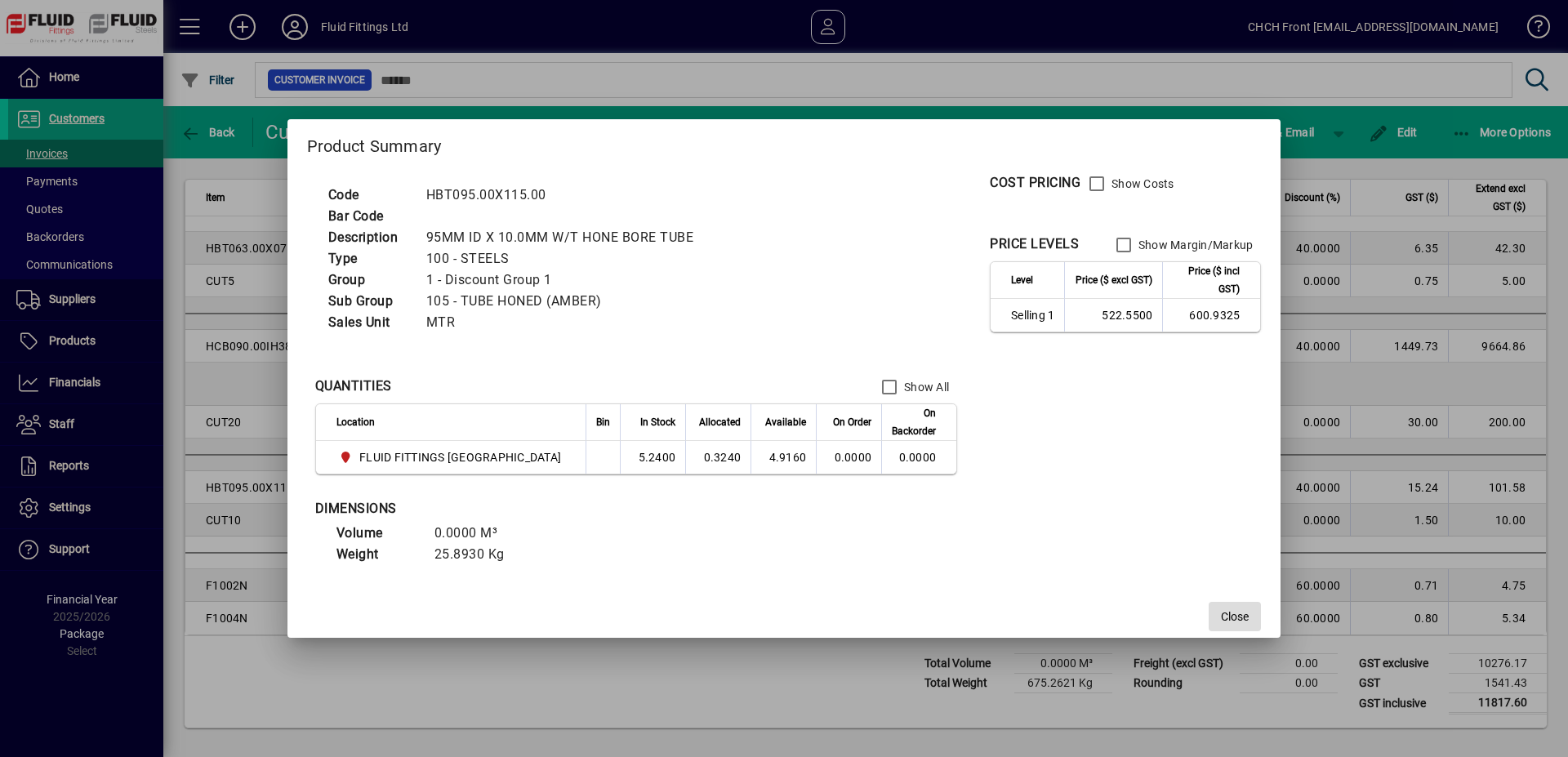
click at [1243, 620] on span "button" at bounding box center [1235, 616] width 52 height 39
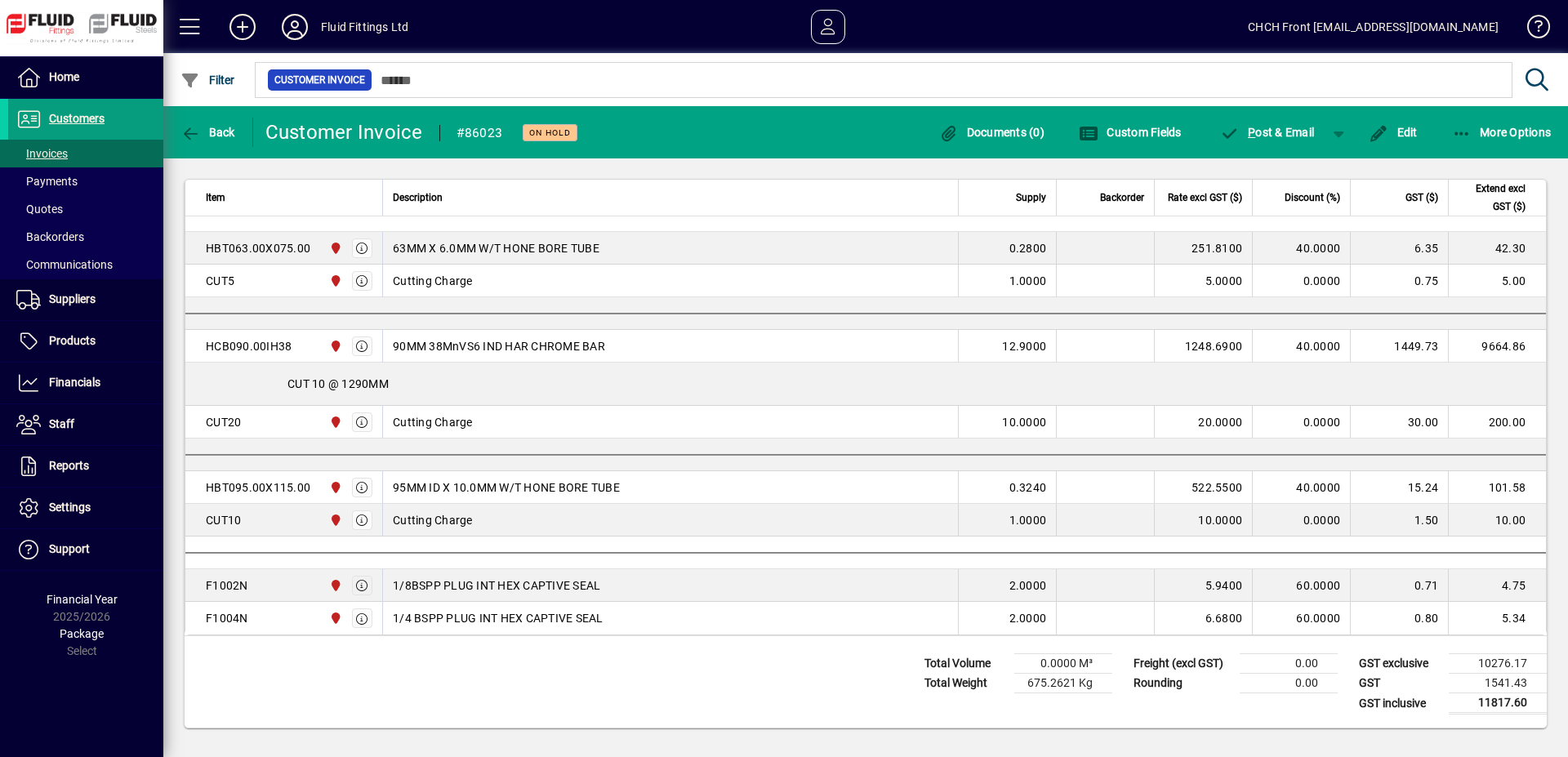
click at [366, 583] on icon "button" at bounding box center [362, 586] width 15 height 11
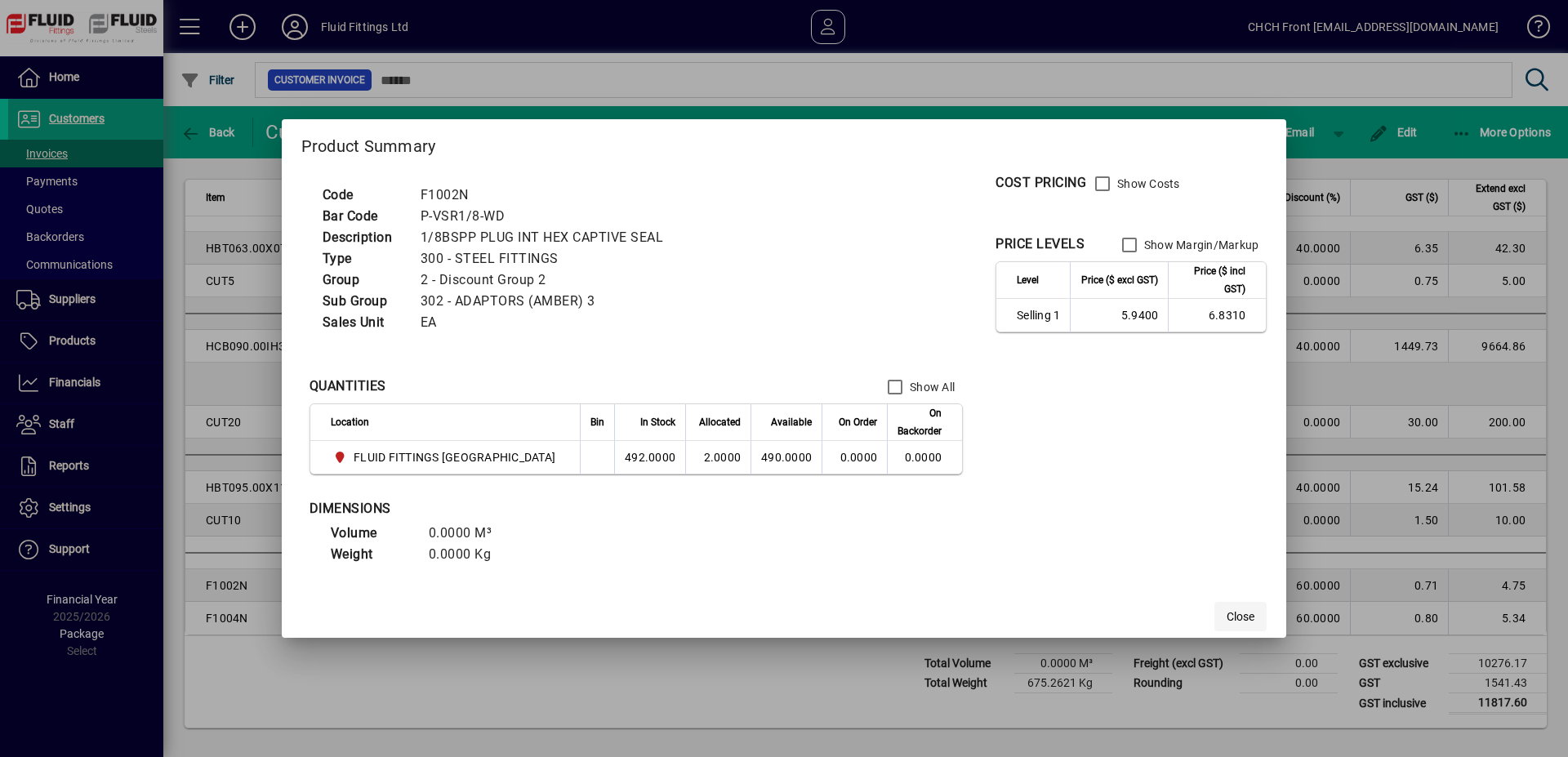
click at [1227, 610] on span "Close" at bounding box center [1241, 617] width 28 height 17
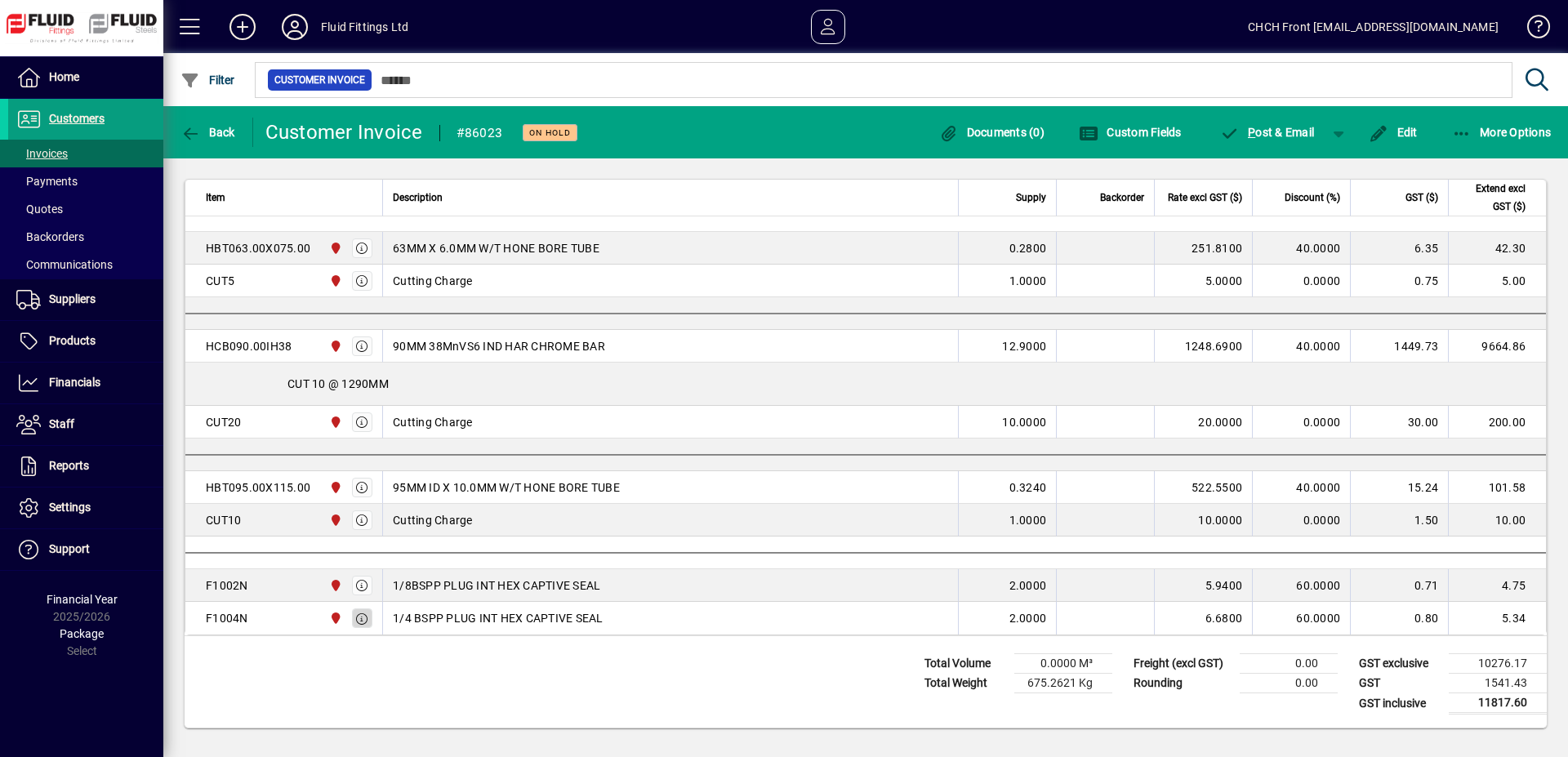
click at [362, 619] on icon "button" at bounding box center [362, 619] width 15 height 11
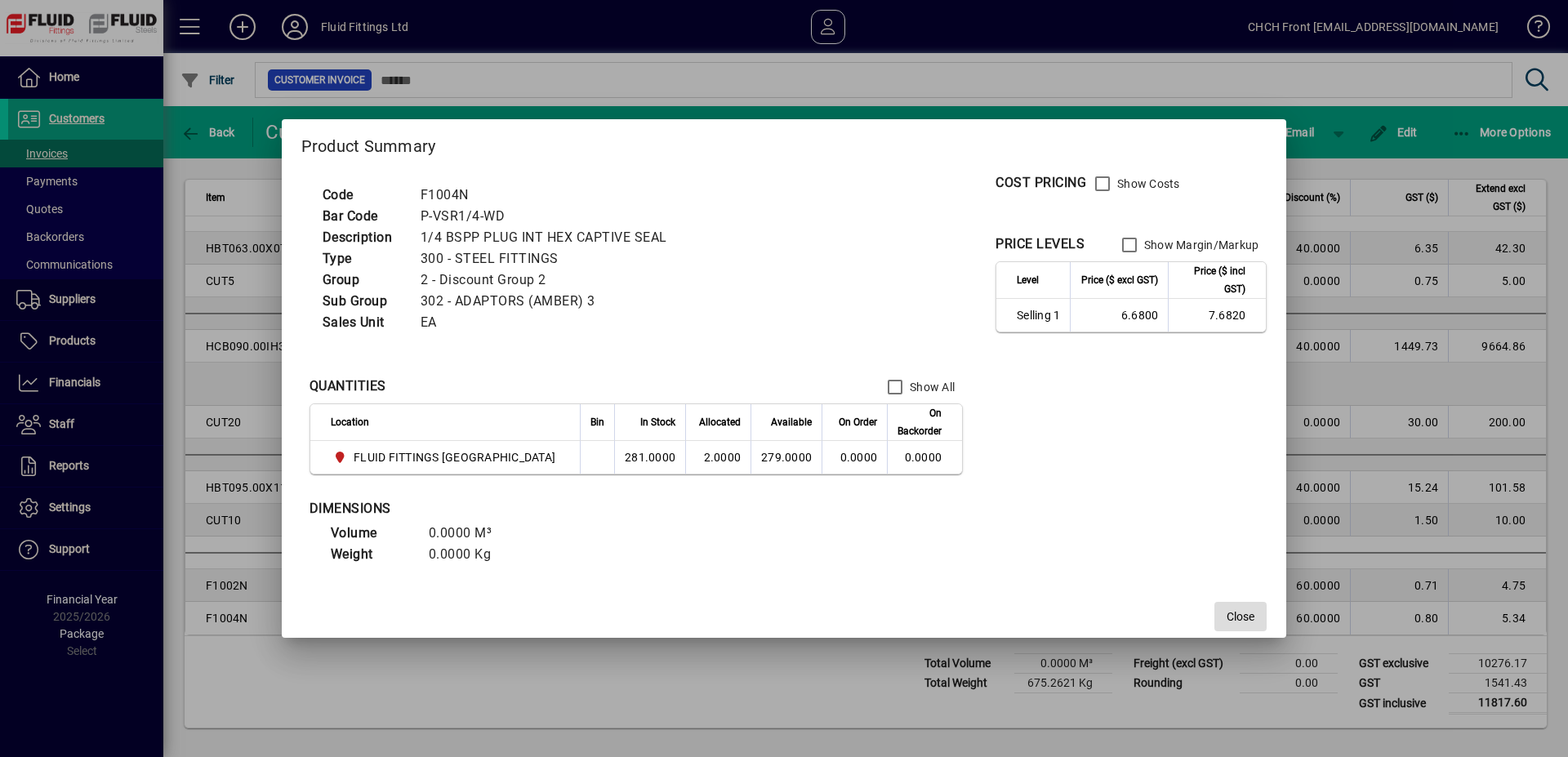
click at [1215, 611] on span "button" at bounding box center [1241, 616] width 52 height 39
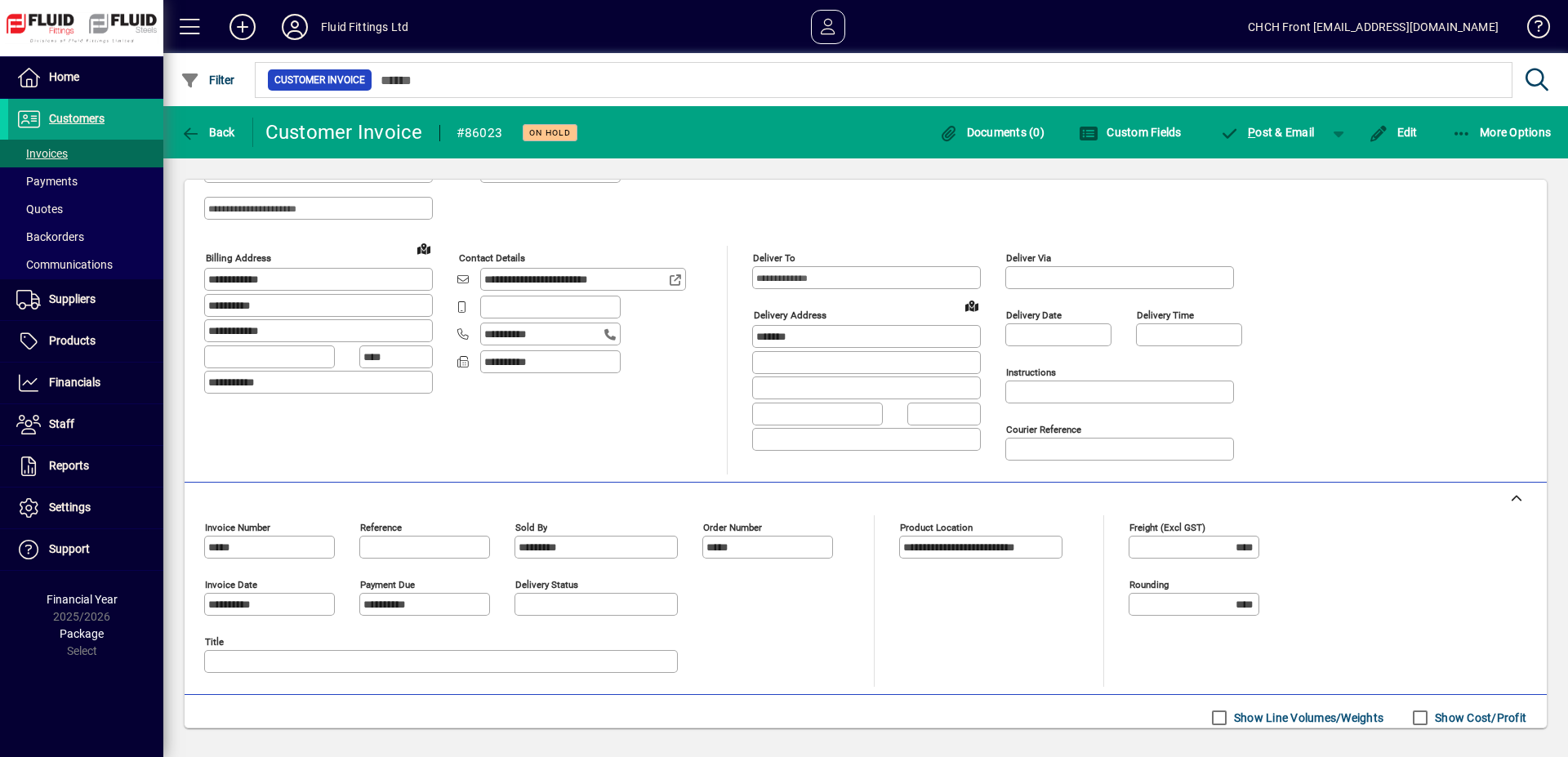
scroll to position [0, 0]
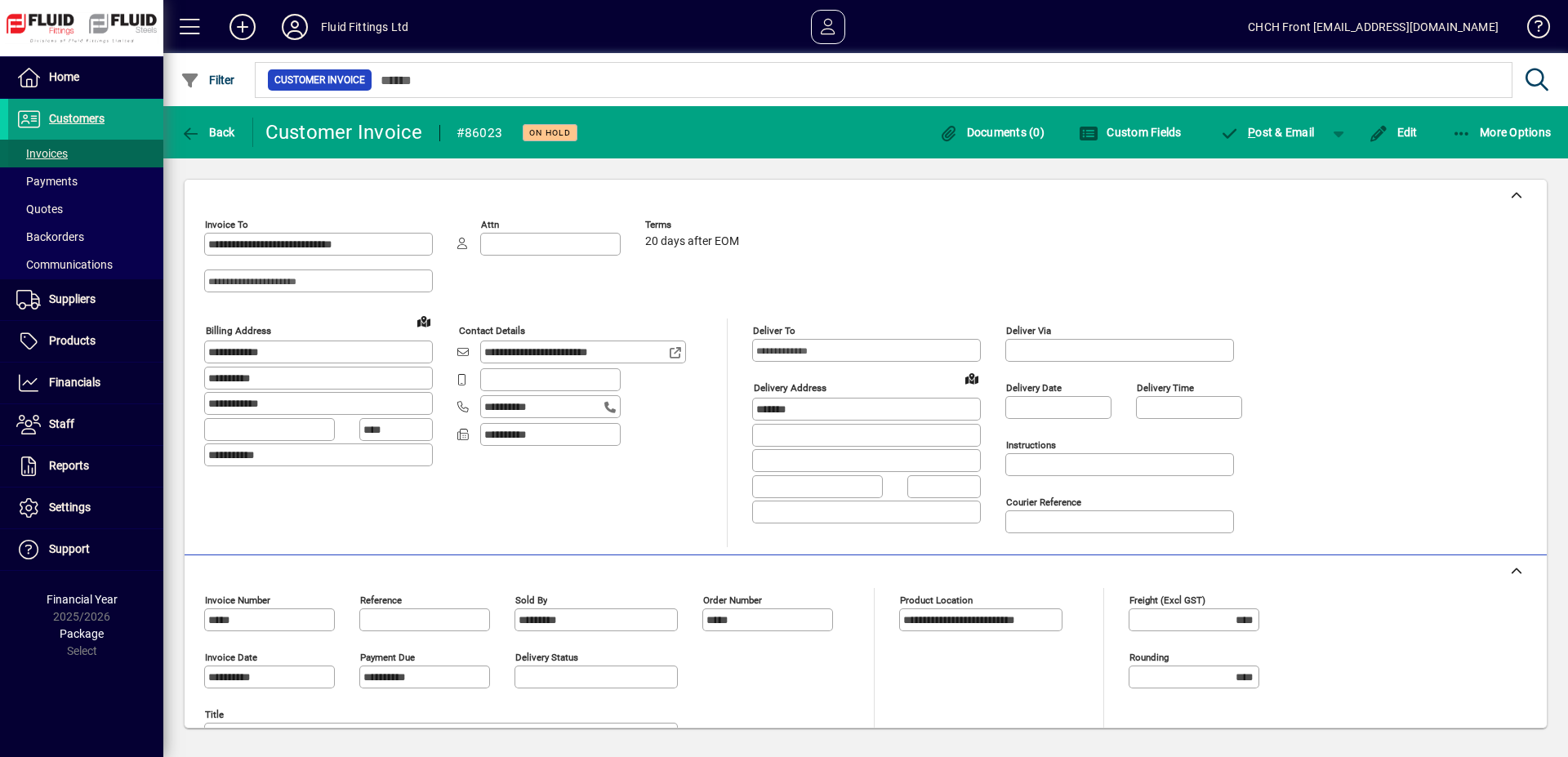
click at [131, 151] on span at bounding box center [85, 153] width 155 height 39
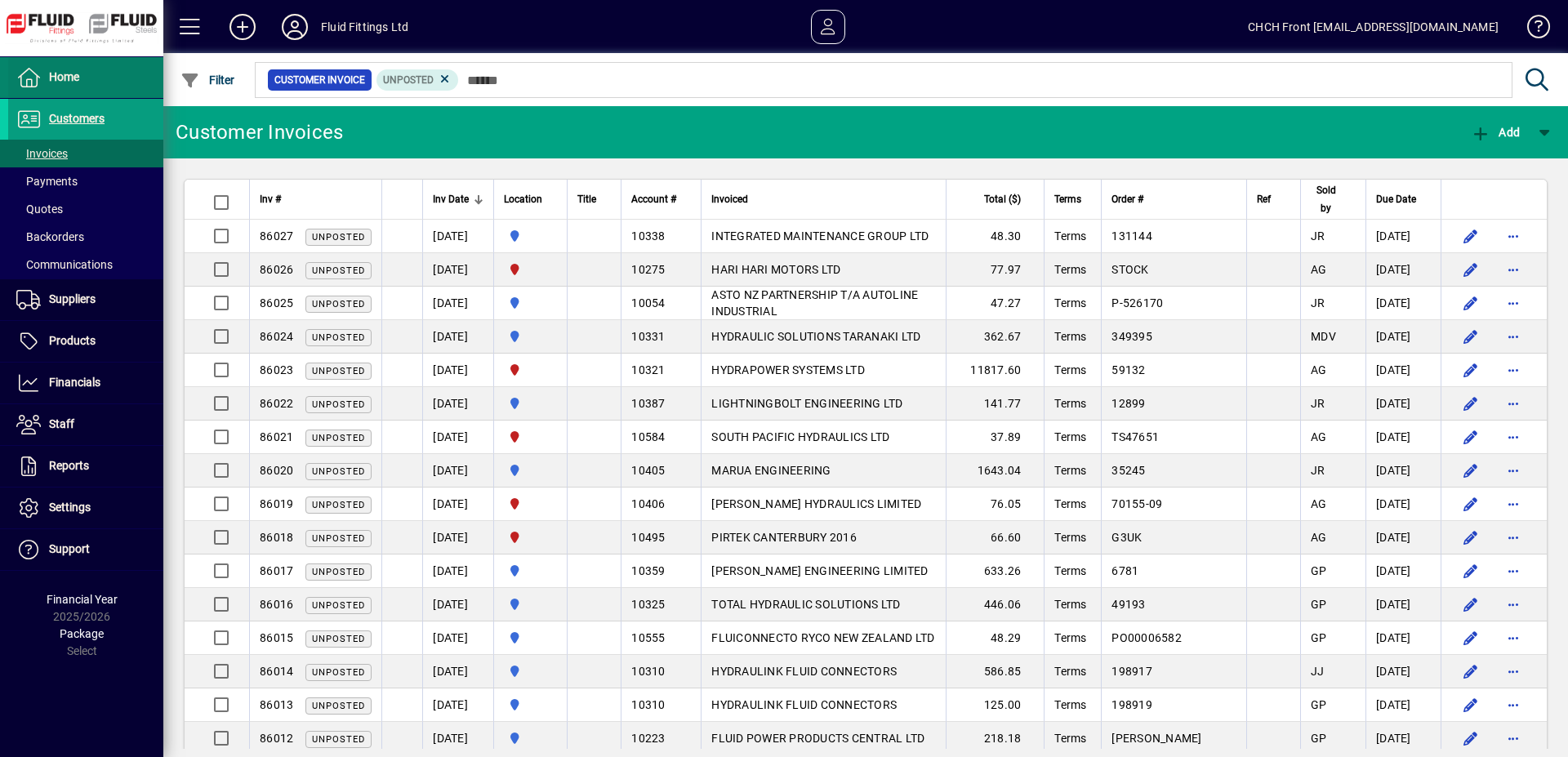
click at [86, 74] on span at bounding box center [85, 77] width 155 height 39
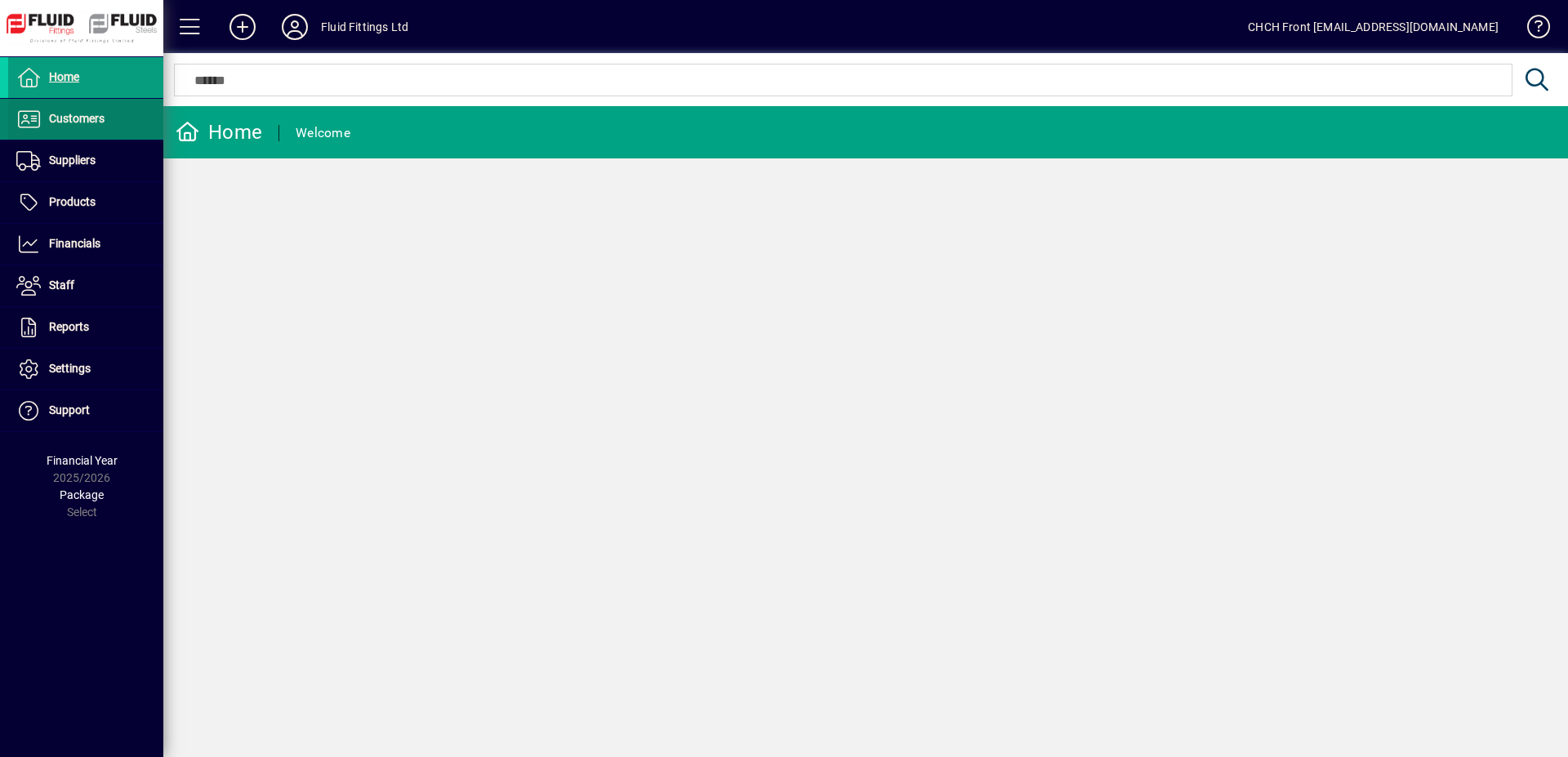
click at [123, 128] on span at bounding box center [85, 119] width 155 height 39
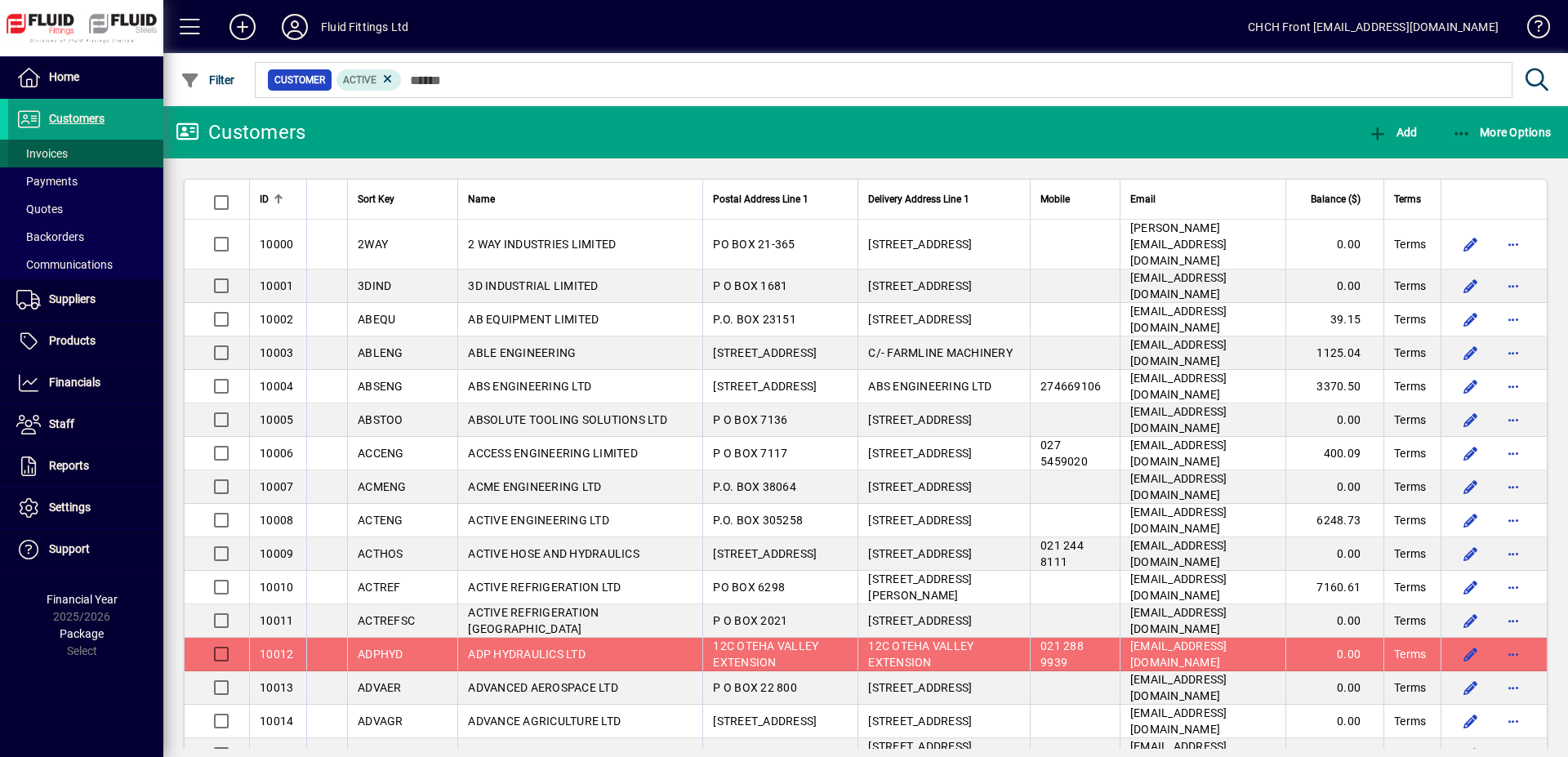
click at [114, 148] on span at bounding box center [85, 153] width 155 height 39
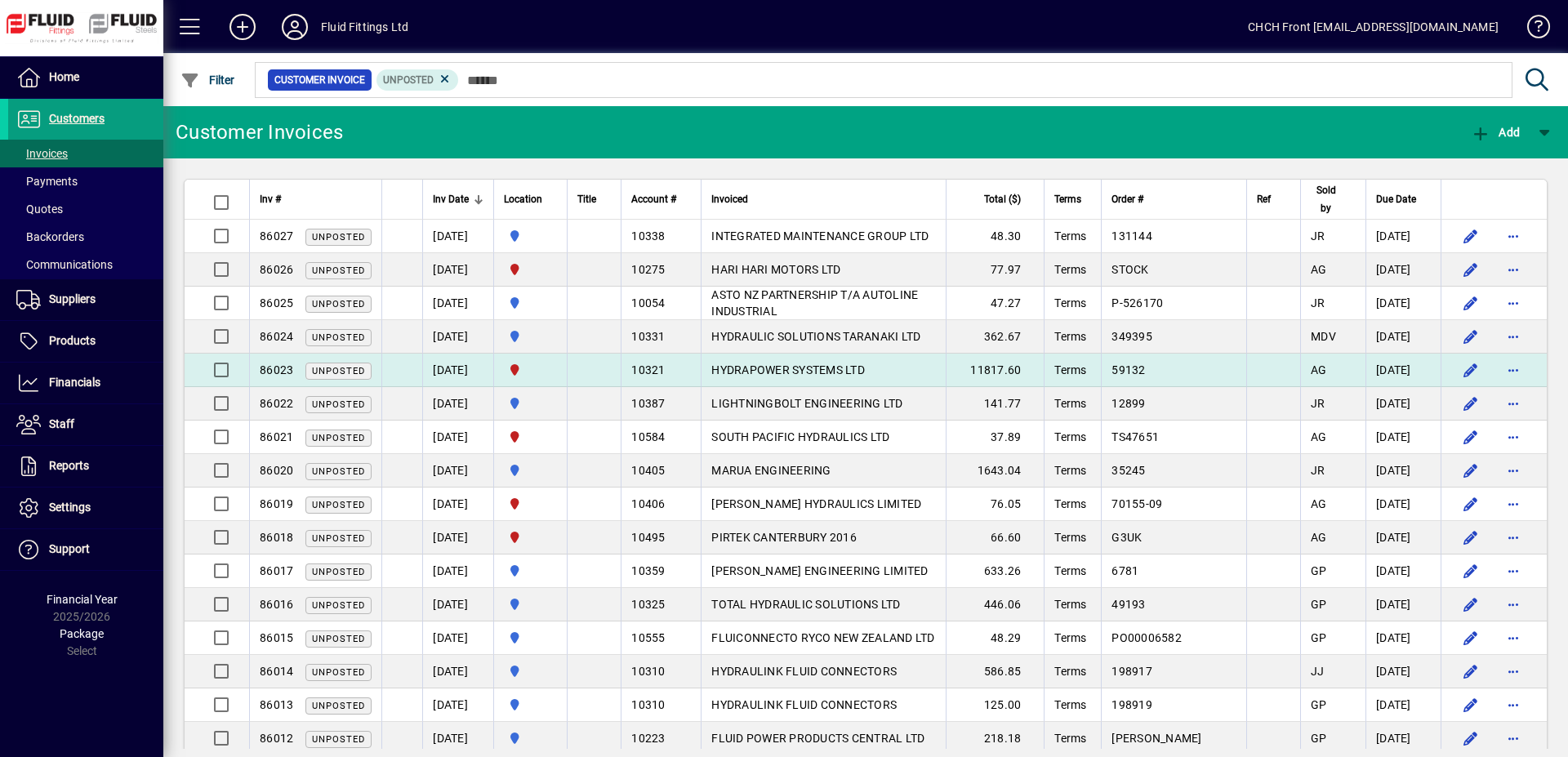
click at [691, 369] on div "10321" at bounding box center [661, 370] width 60 height 17
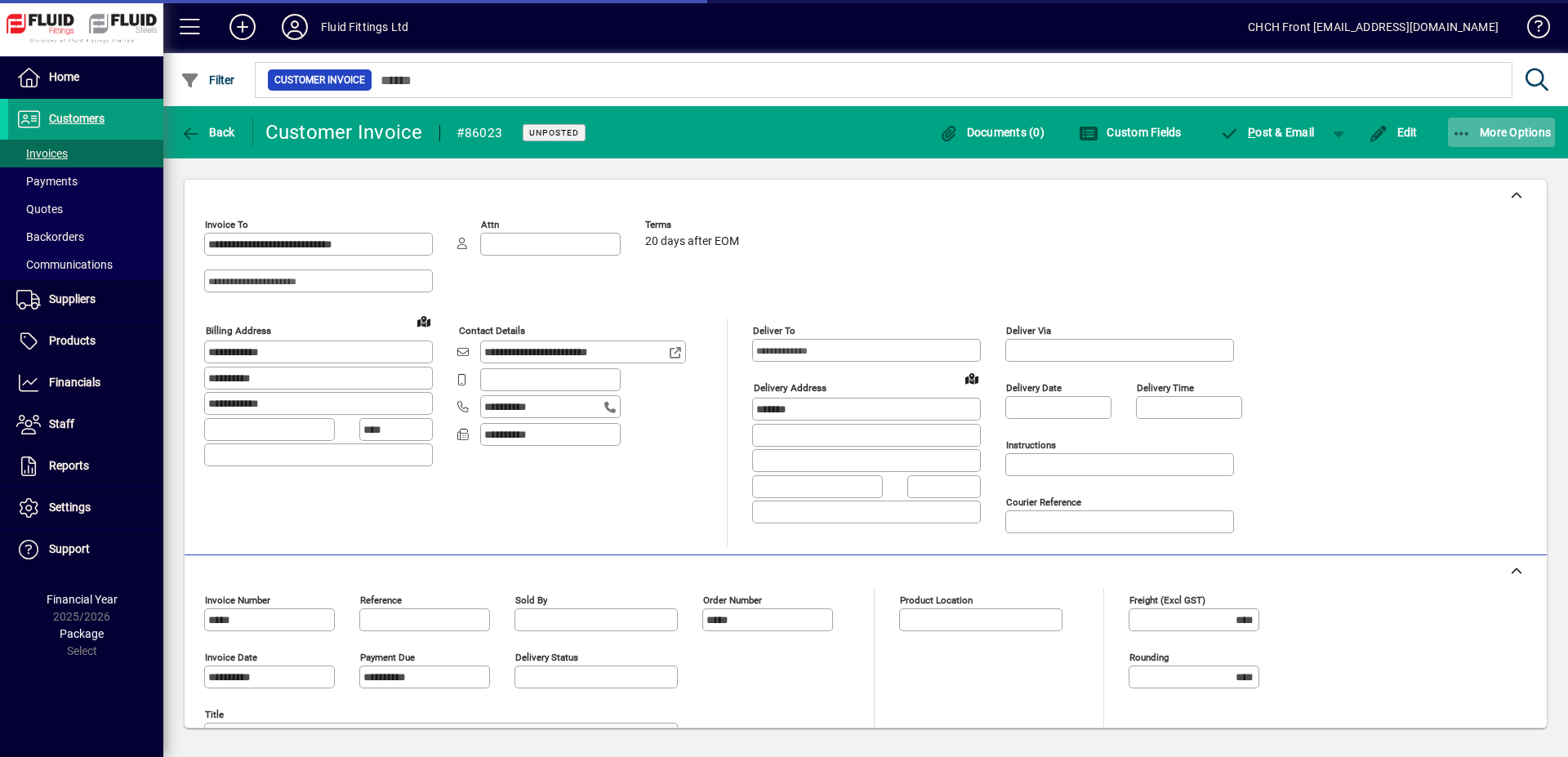
type input "**********"
type input "*********"
type input "**********"
click at [1456, 136] on icon "button" at bounding box center [1462, 134] width 20 height 17
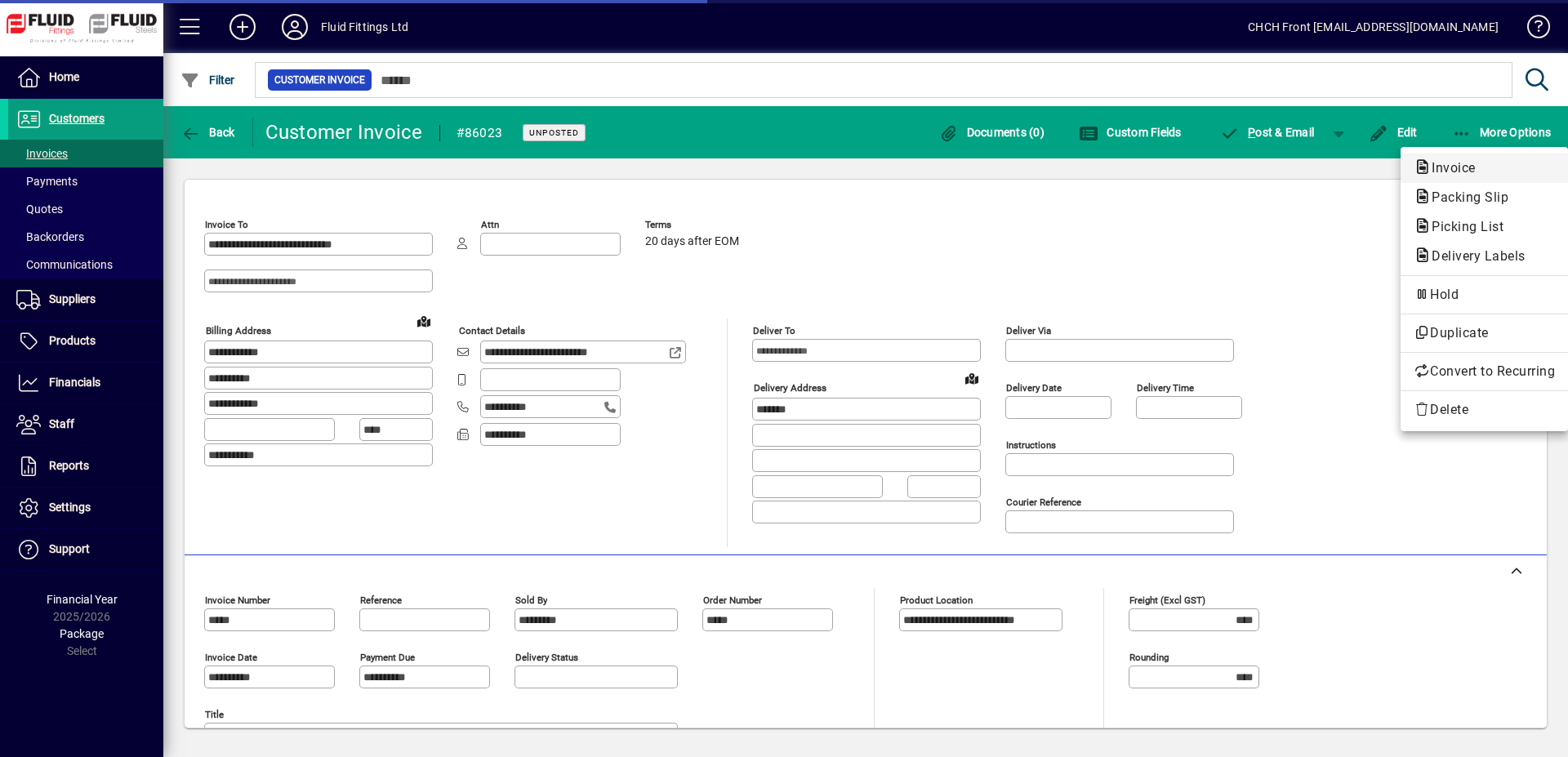
click at [1448, 174] on span "Invoice" at bounding box center [1449, 168] width 70 height 16
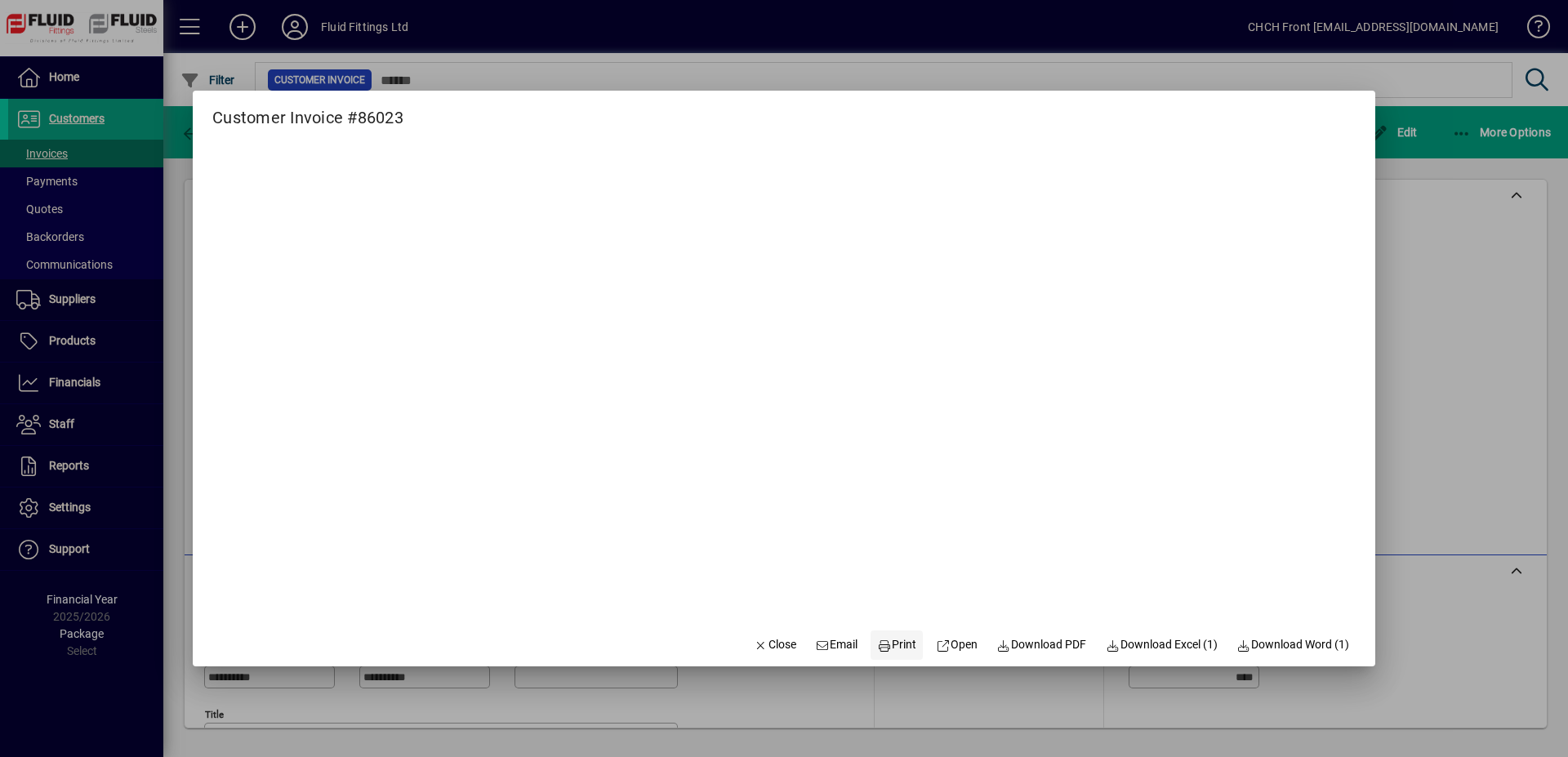
click at [885, 640] on span "Print" at bounding box center [896, 645] width 39 height 17
click at [769, 646] on span "Close" at bounding box center [775, 645] width 43 height 17
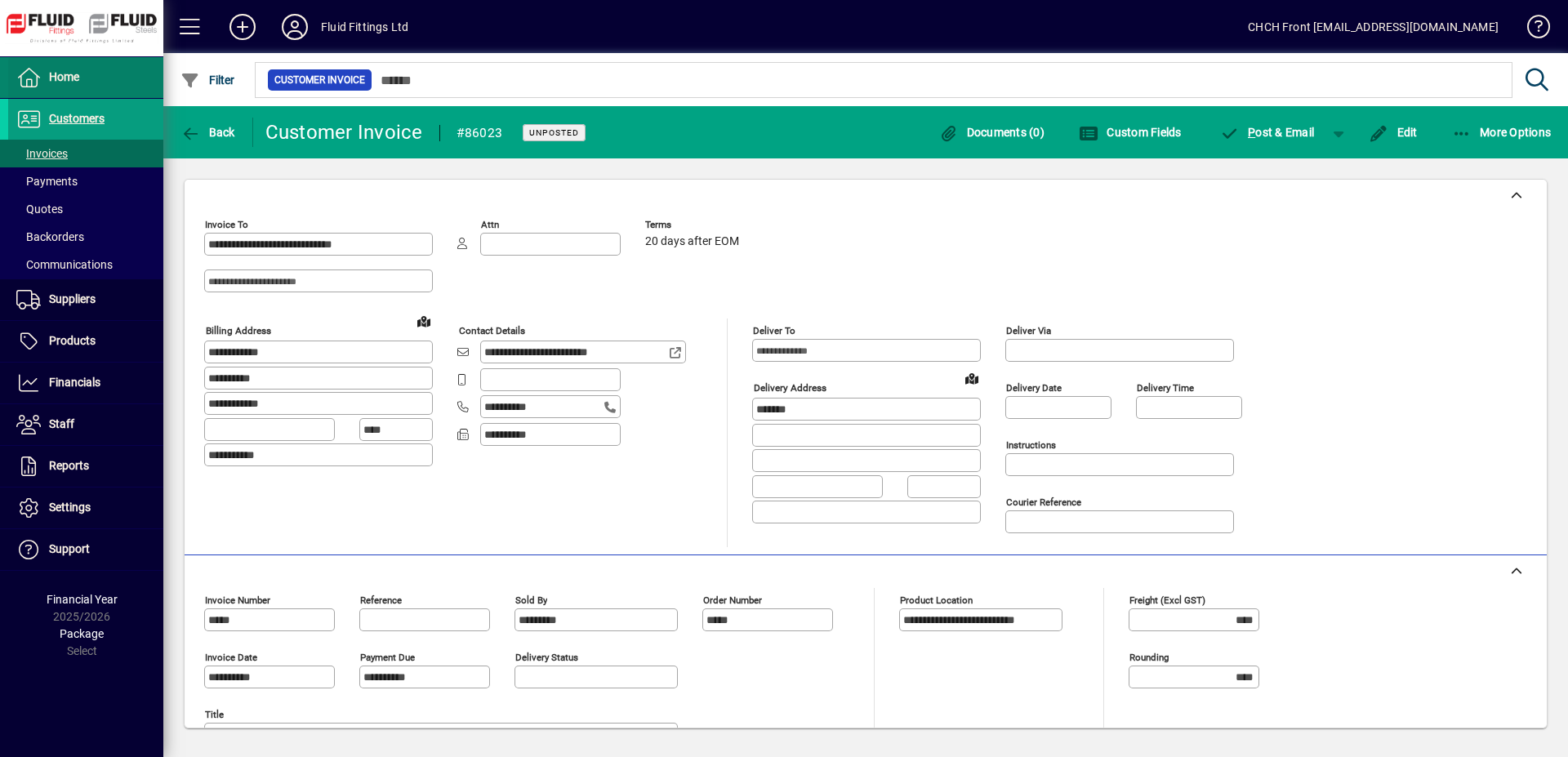
click at [57, 57] on span at bounding box center [85, 77] width 155 height 41
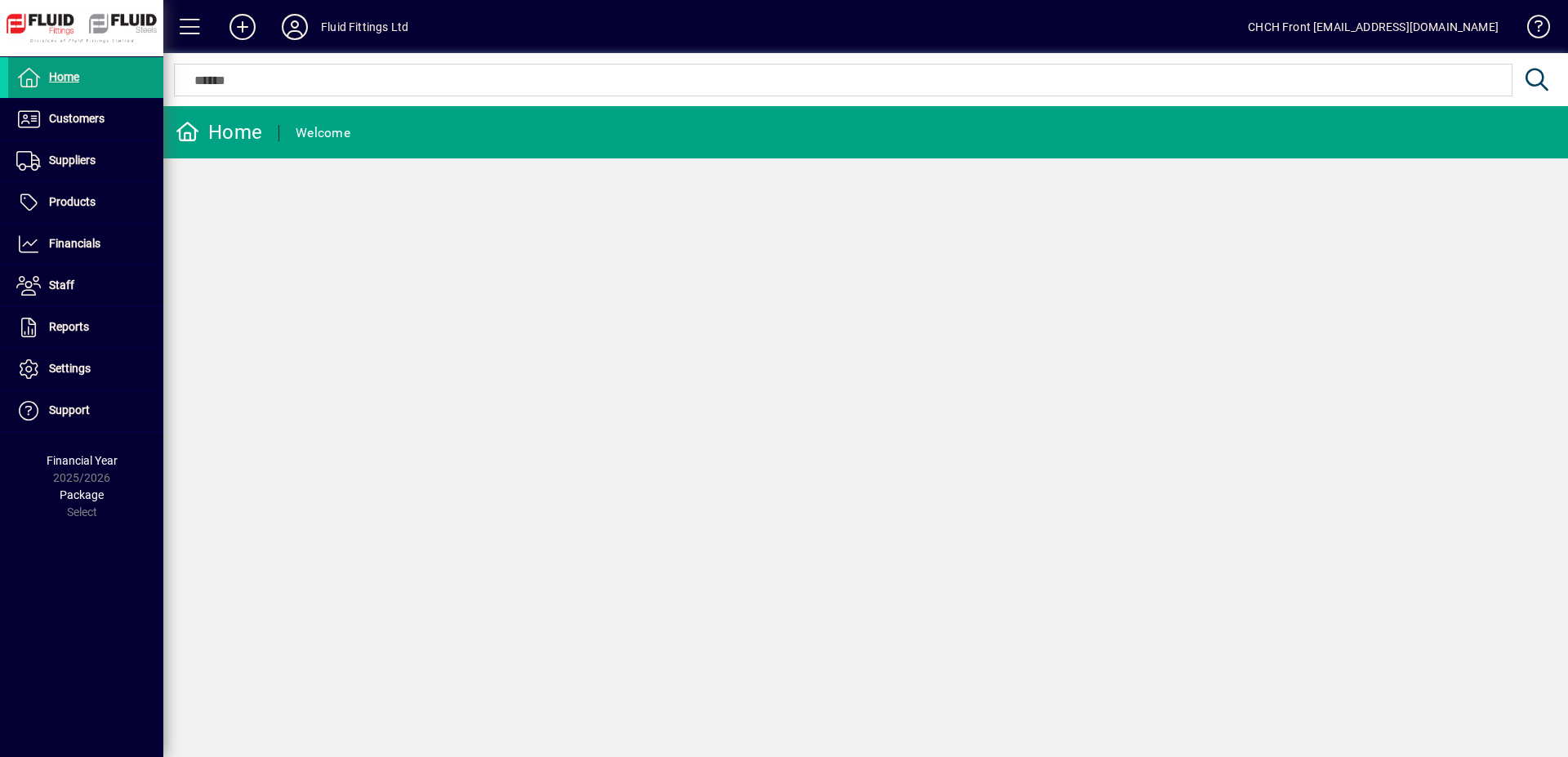
click at [455, 135] on mat-toolbar-row "Home Welcome" at bounding box center [866, 132] width 1405 height 52
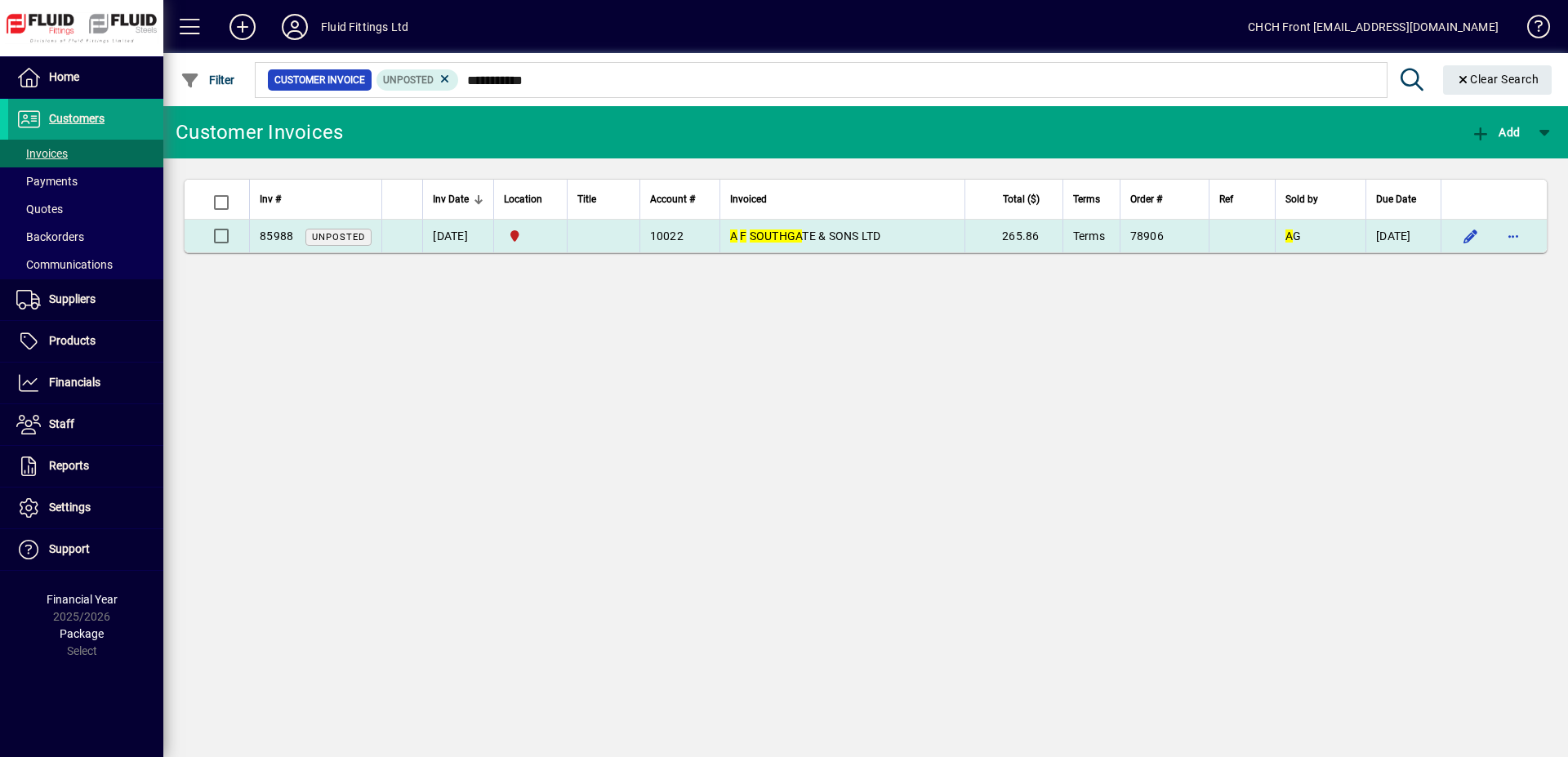
type input "**********"
click at [790, 237] on em "SOUTHGA" at bounding box center [776, 236] width 53 height 13
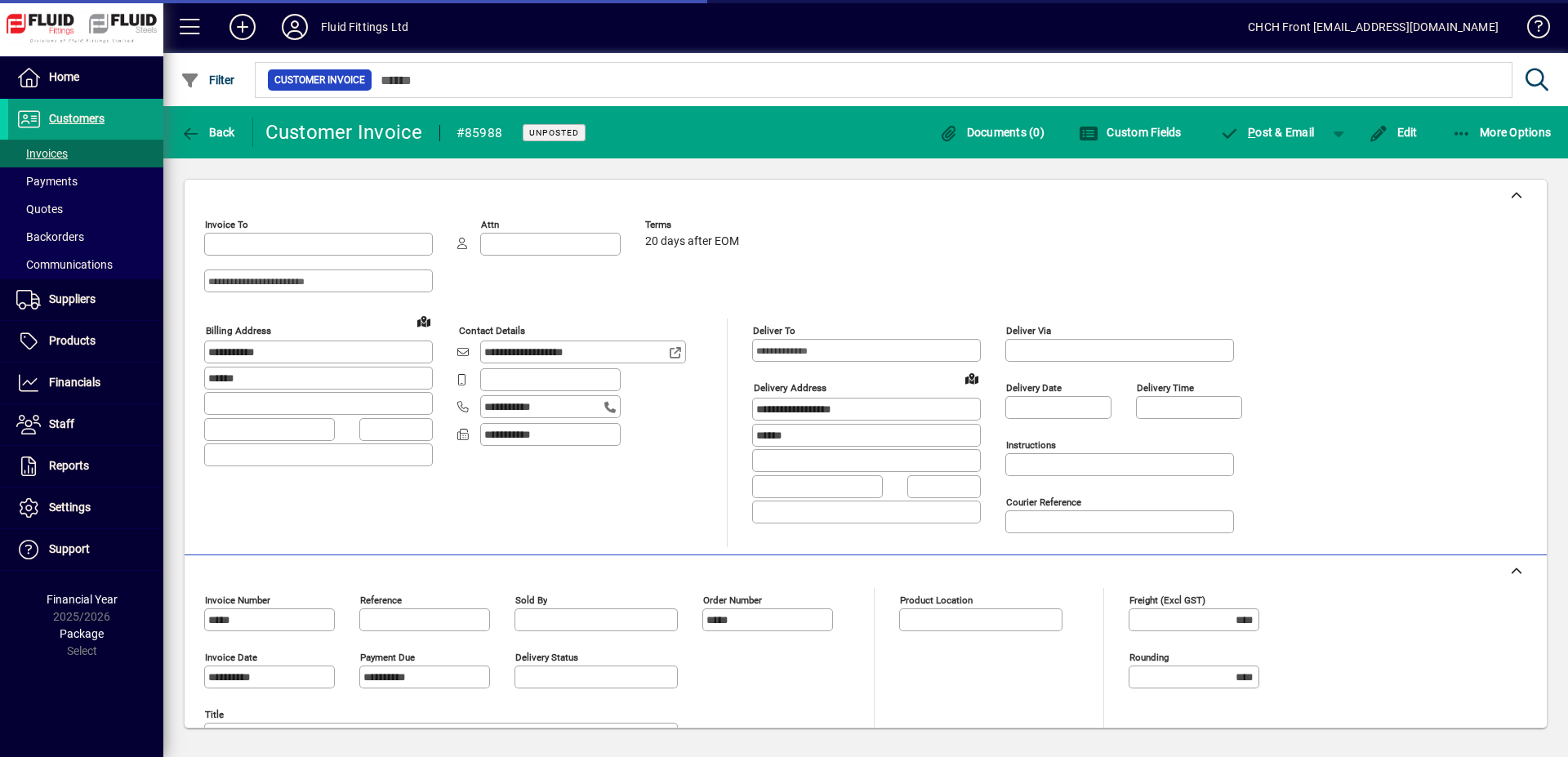
type input "**********"
type input "*********"
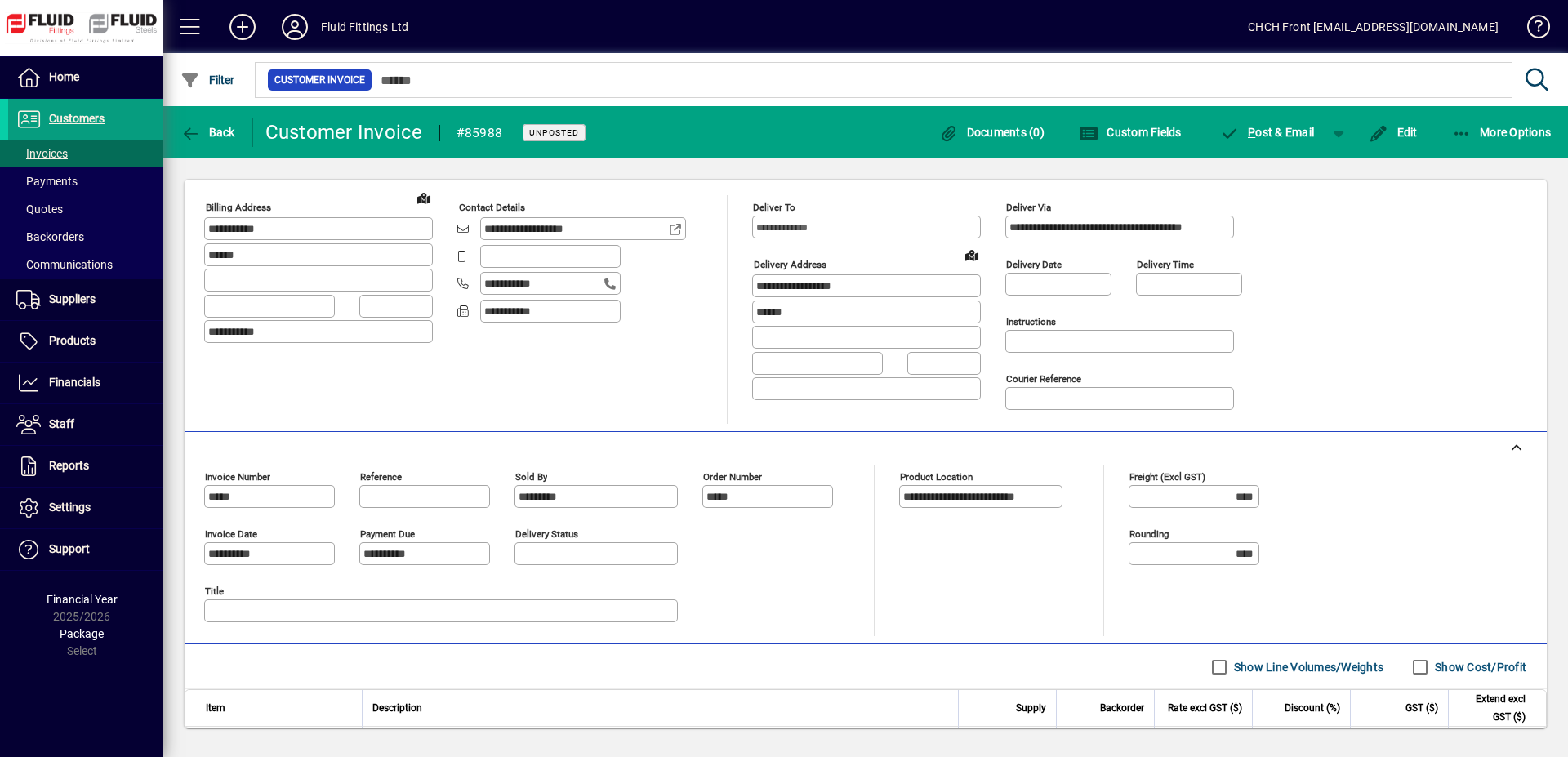
scroll to position [250, 0]
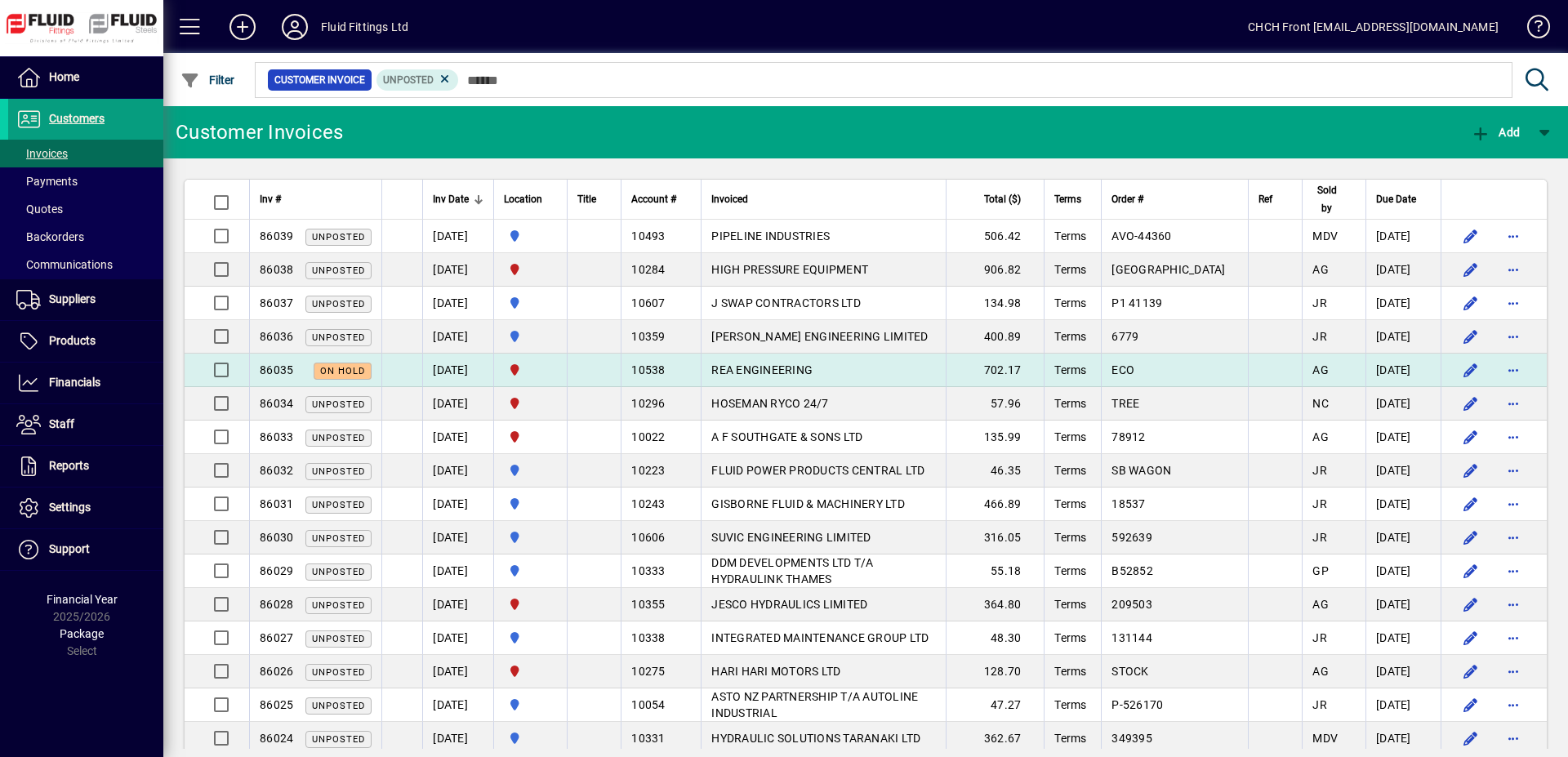
click at [738, 368] on span "REA ENGINEERING" at bounding box center [762, 370] width 101 height 13
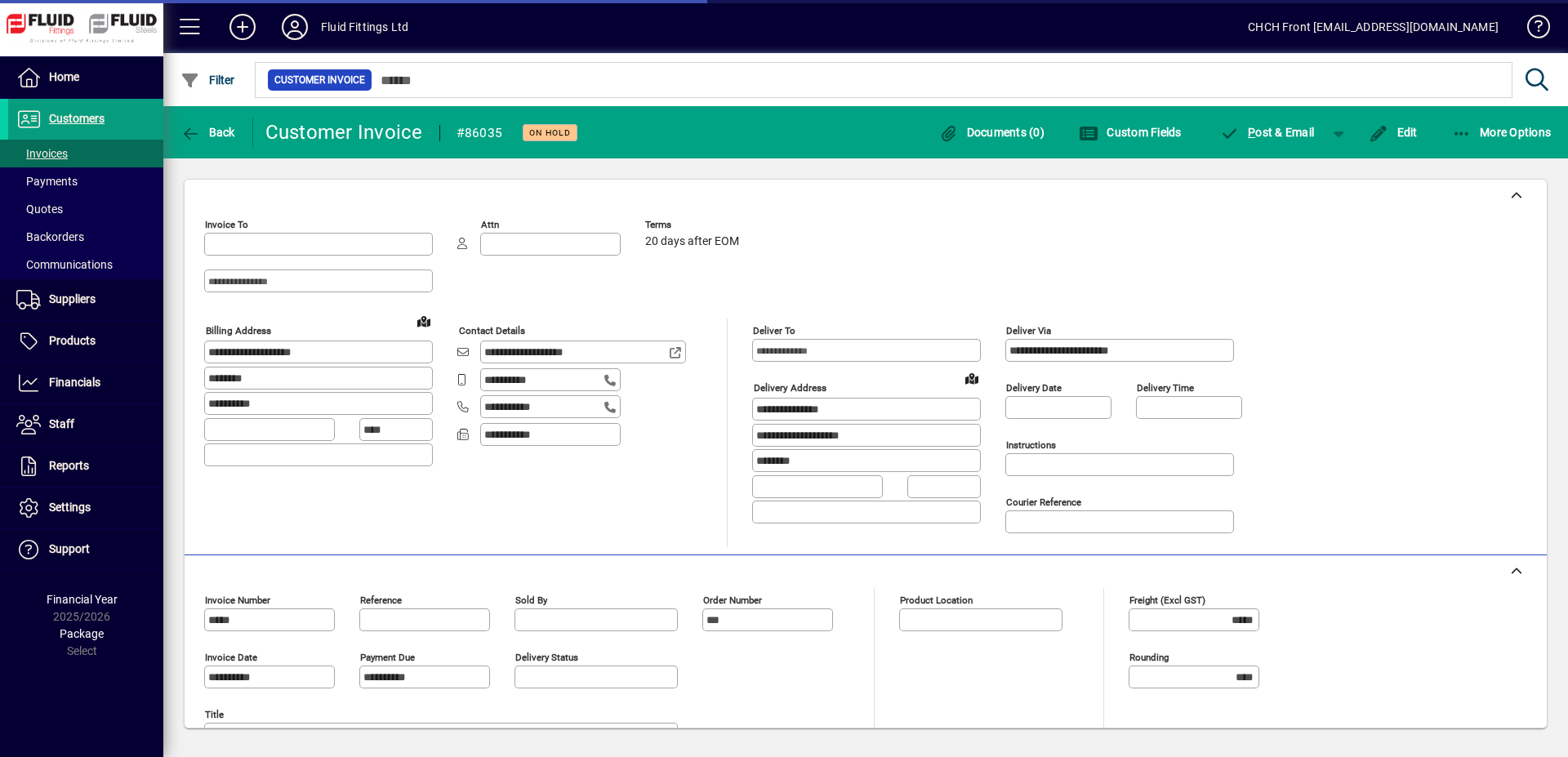
type input "**********"
type input "*********"
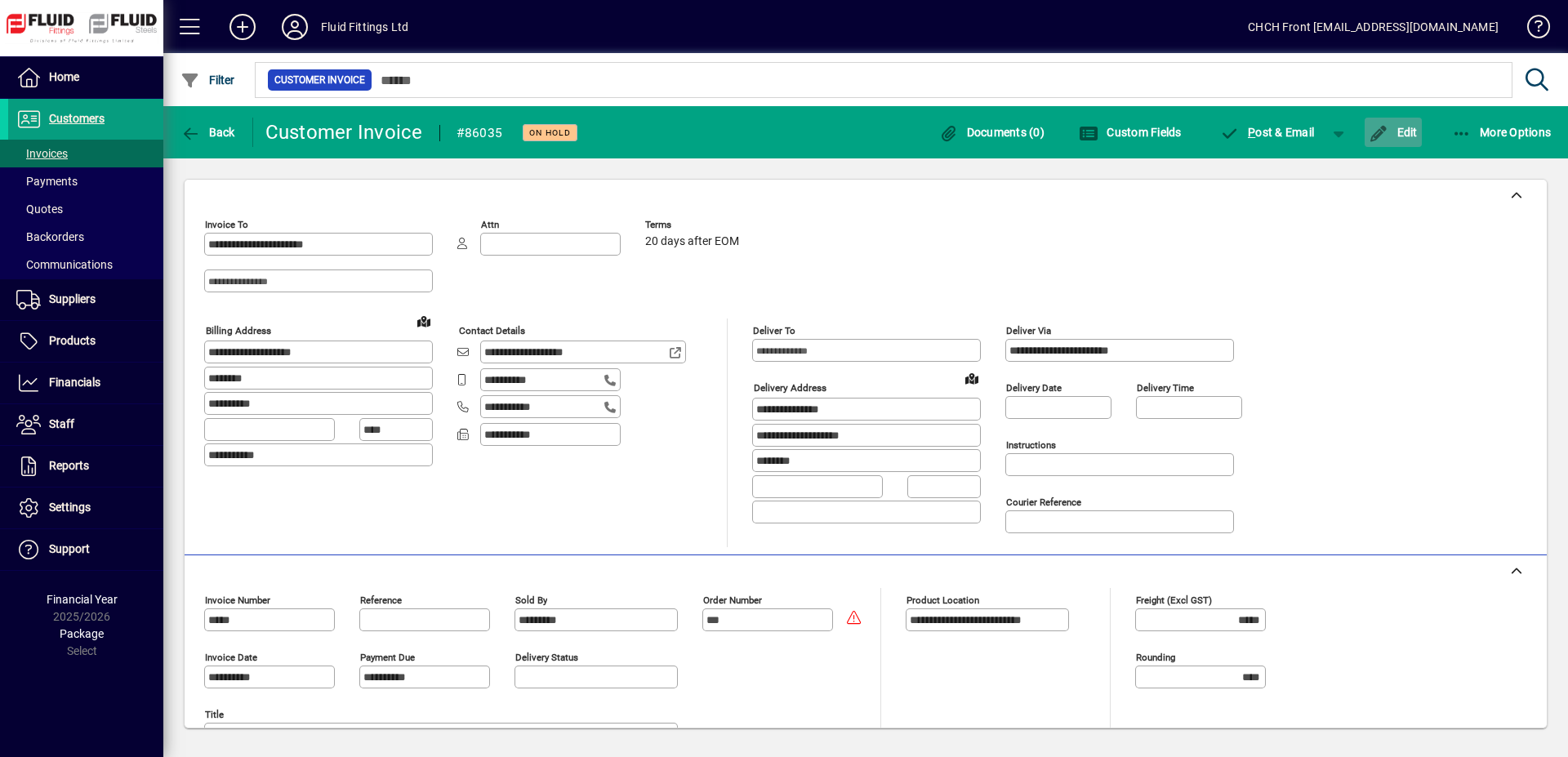
click at [1377, 130] on icon "button" at bounding box center [1378, 134] width 20 height 17
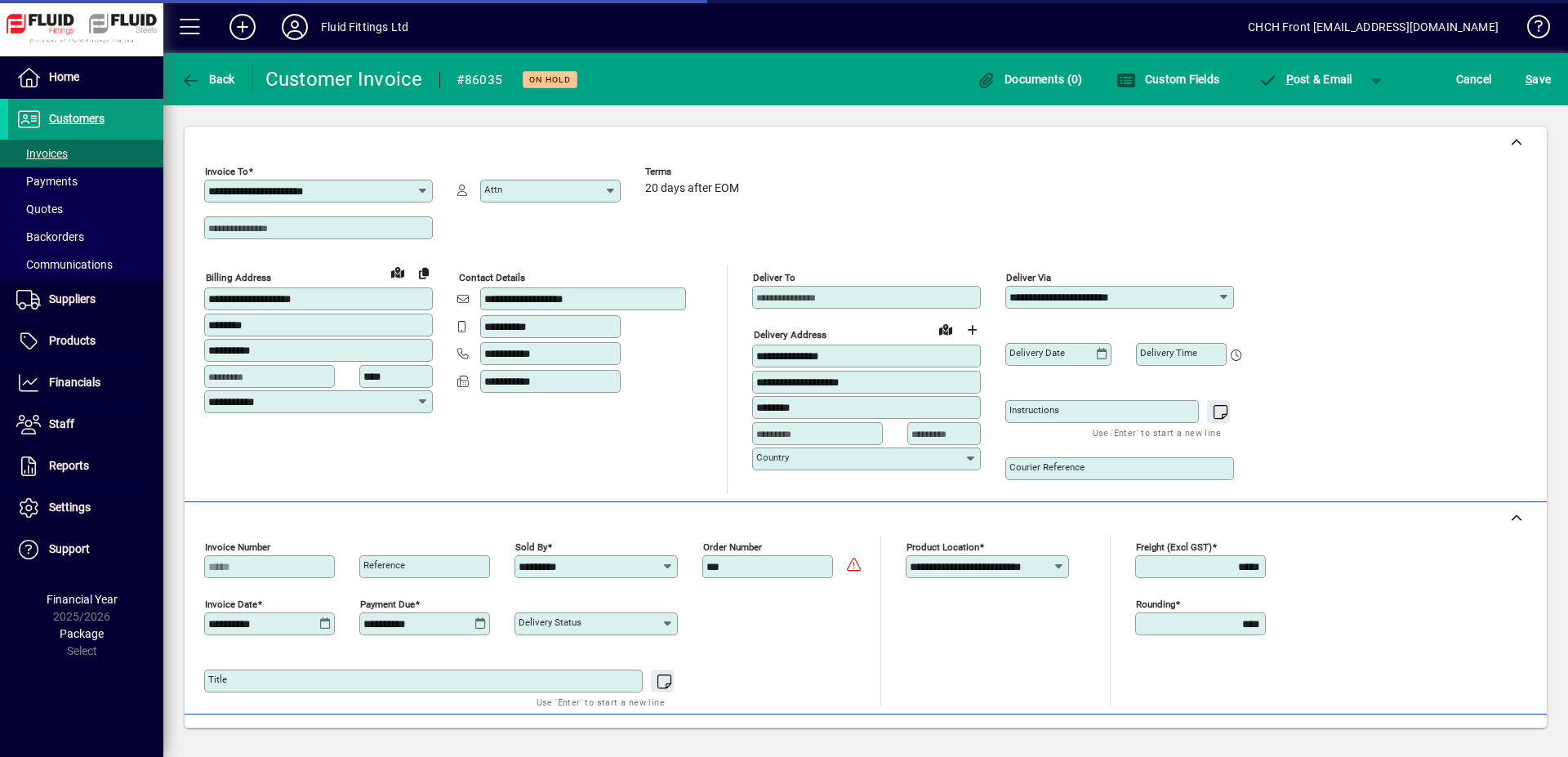
click at [1060, 478] on div "Courier Reference" at bounding box center [1120, 469] width 229 height 23
paste input "**********"
type input "**********"
click at [1526, 82] on span "S ave" at bounding box center [1538, 79] width 25 height 26
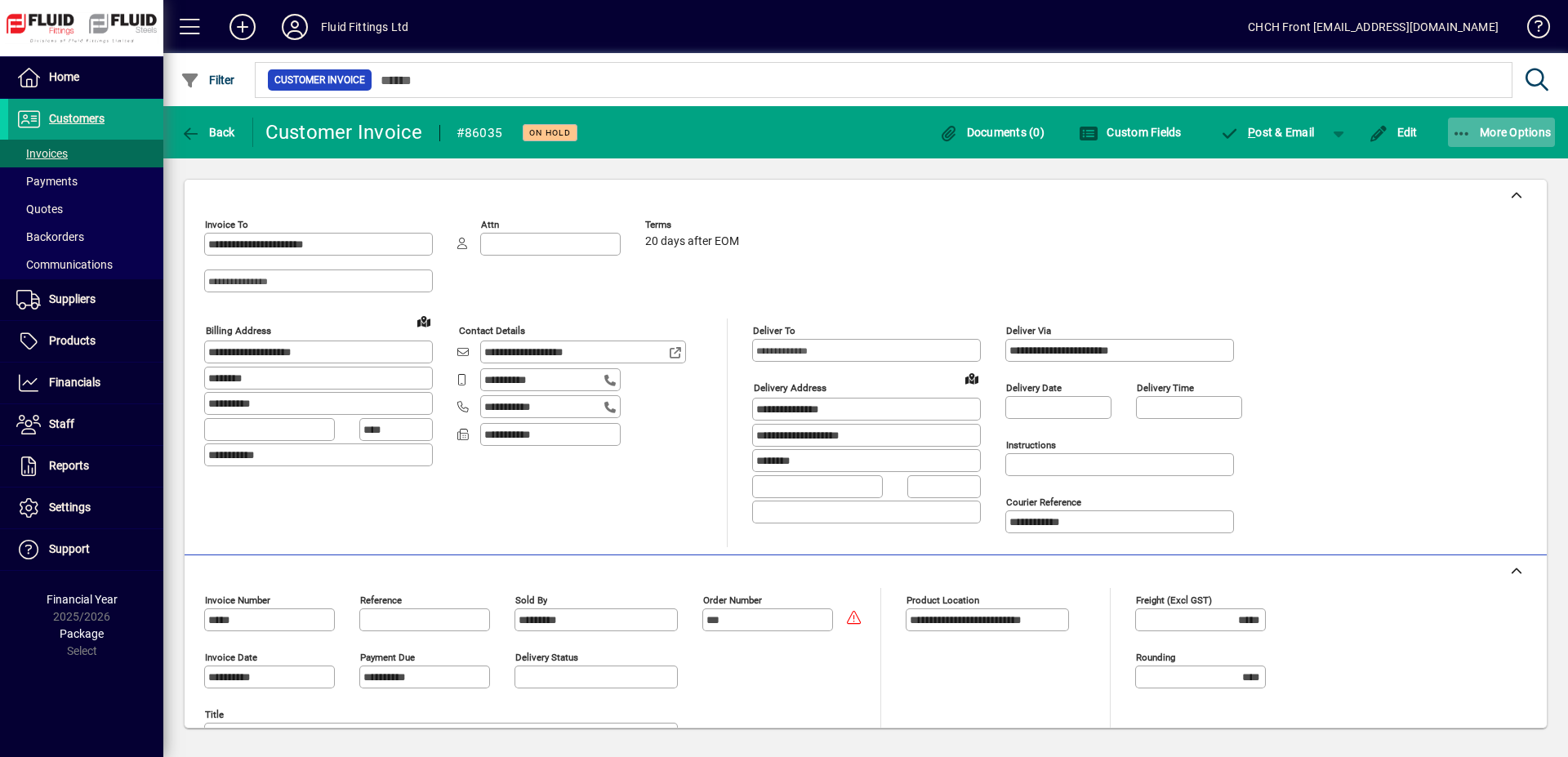
click at [1496, 127] on span "More Options" at bounding box center [1502, 132] width 100 height 13
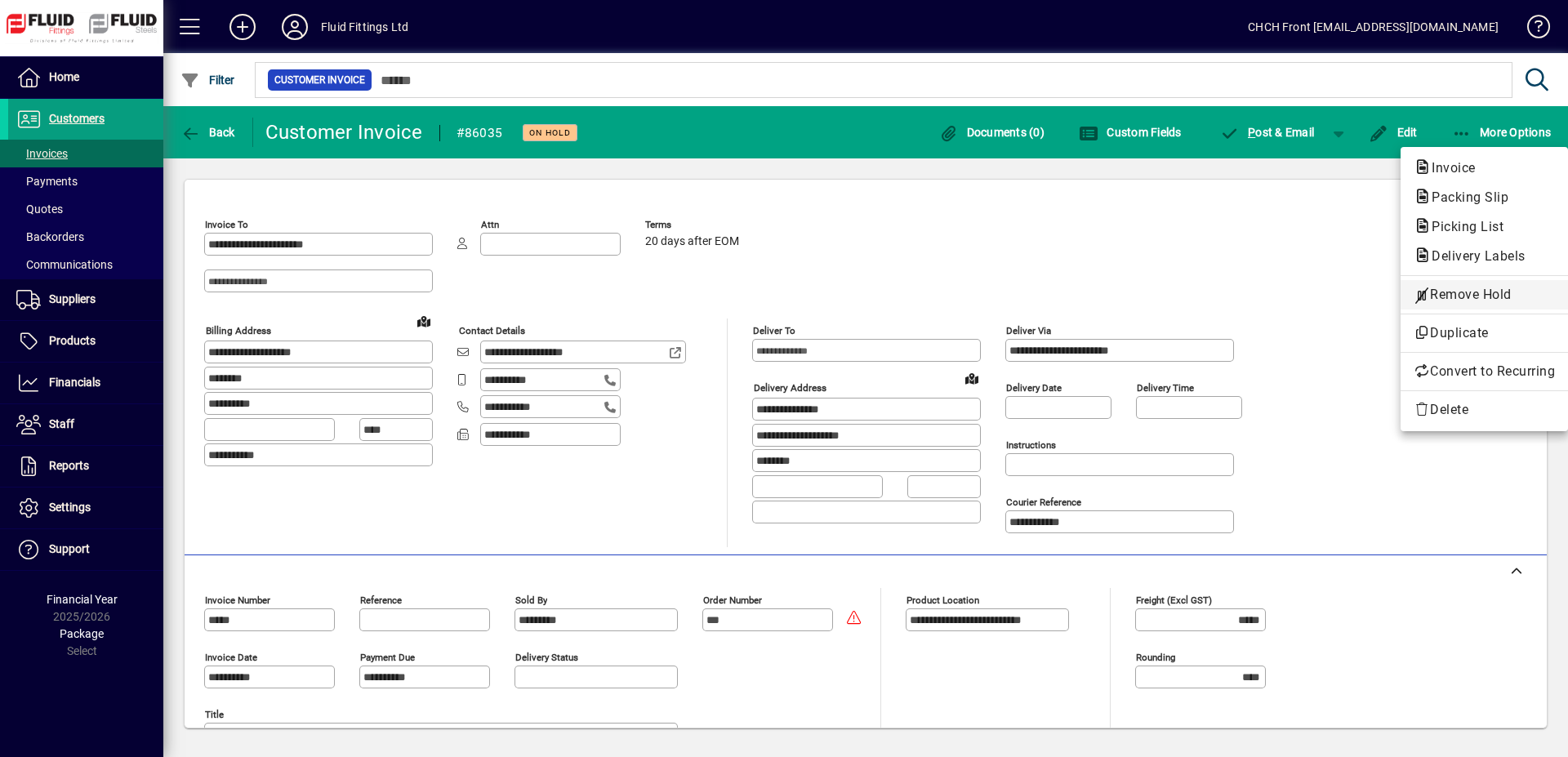
click at [1463, 293] on span "Remove Hold" at bounding box center [1484, 295] width 141 height 20
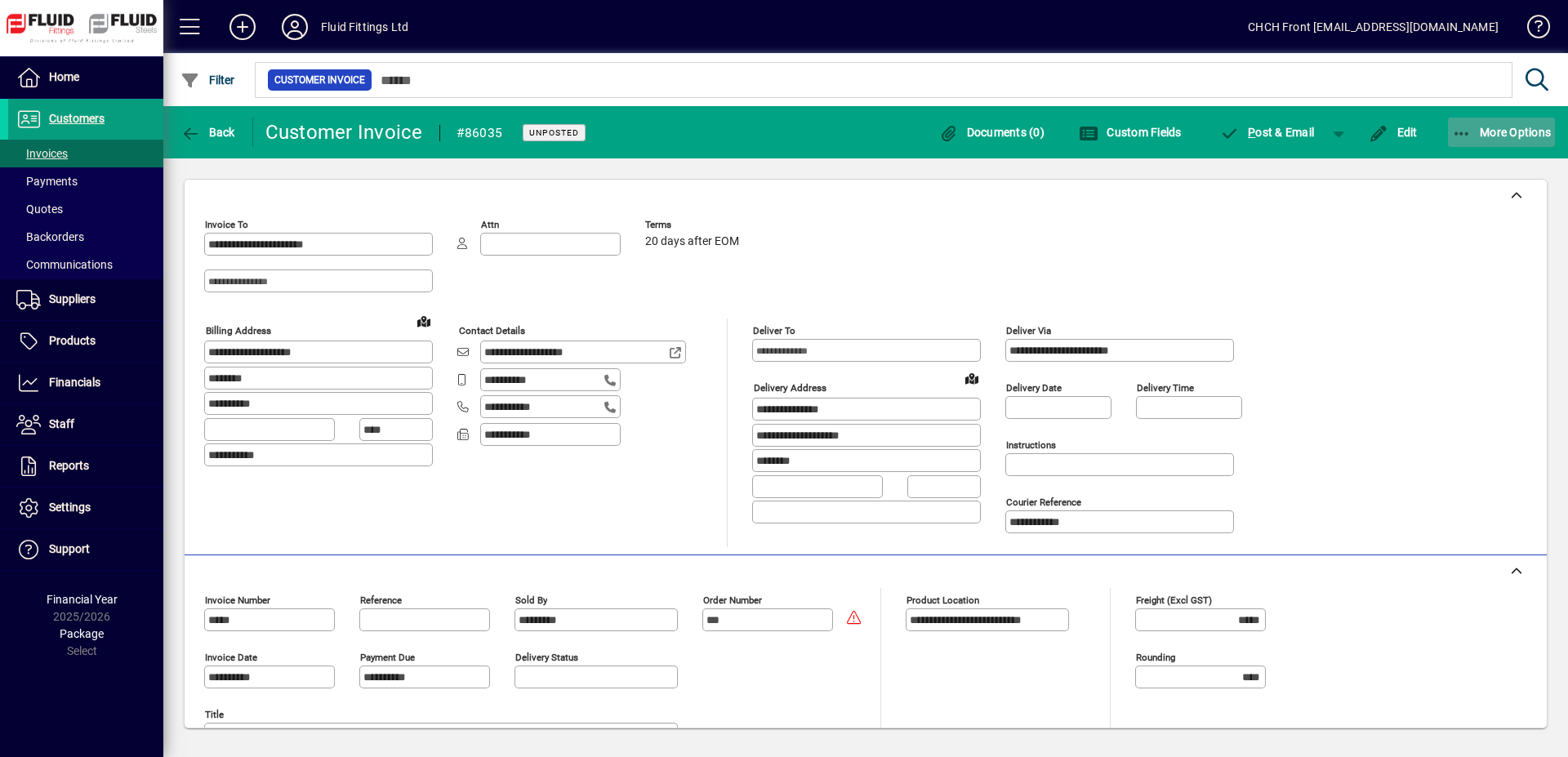
click at [1491, 133] on span "More Options" at bounding box center [1502, 132] width 100 height 13
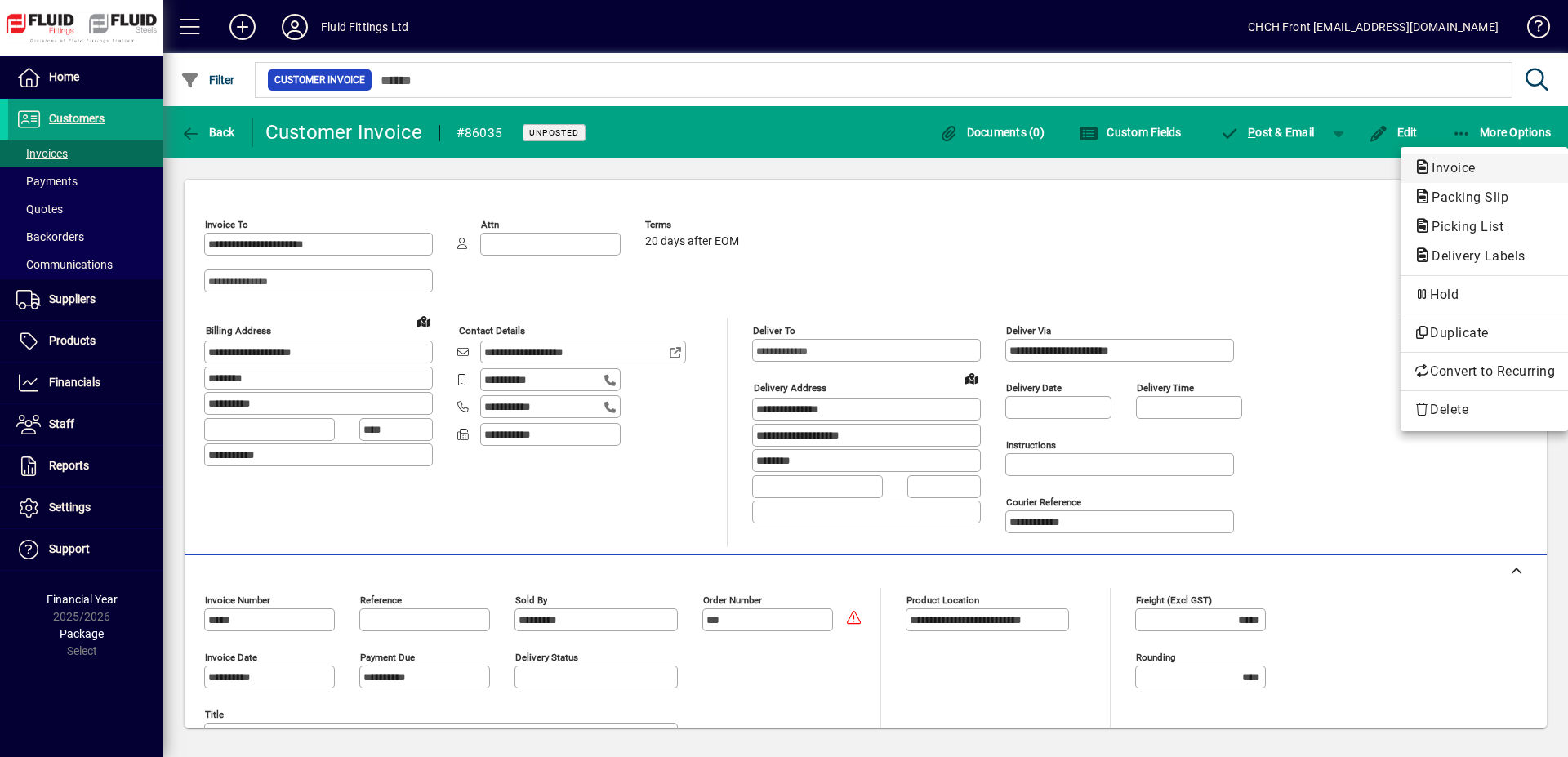
click at [1452, 171] on span "Invoice" at bounding box center [1449, 168] width 70 height 16
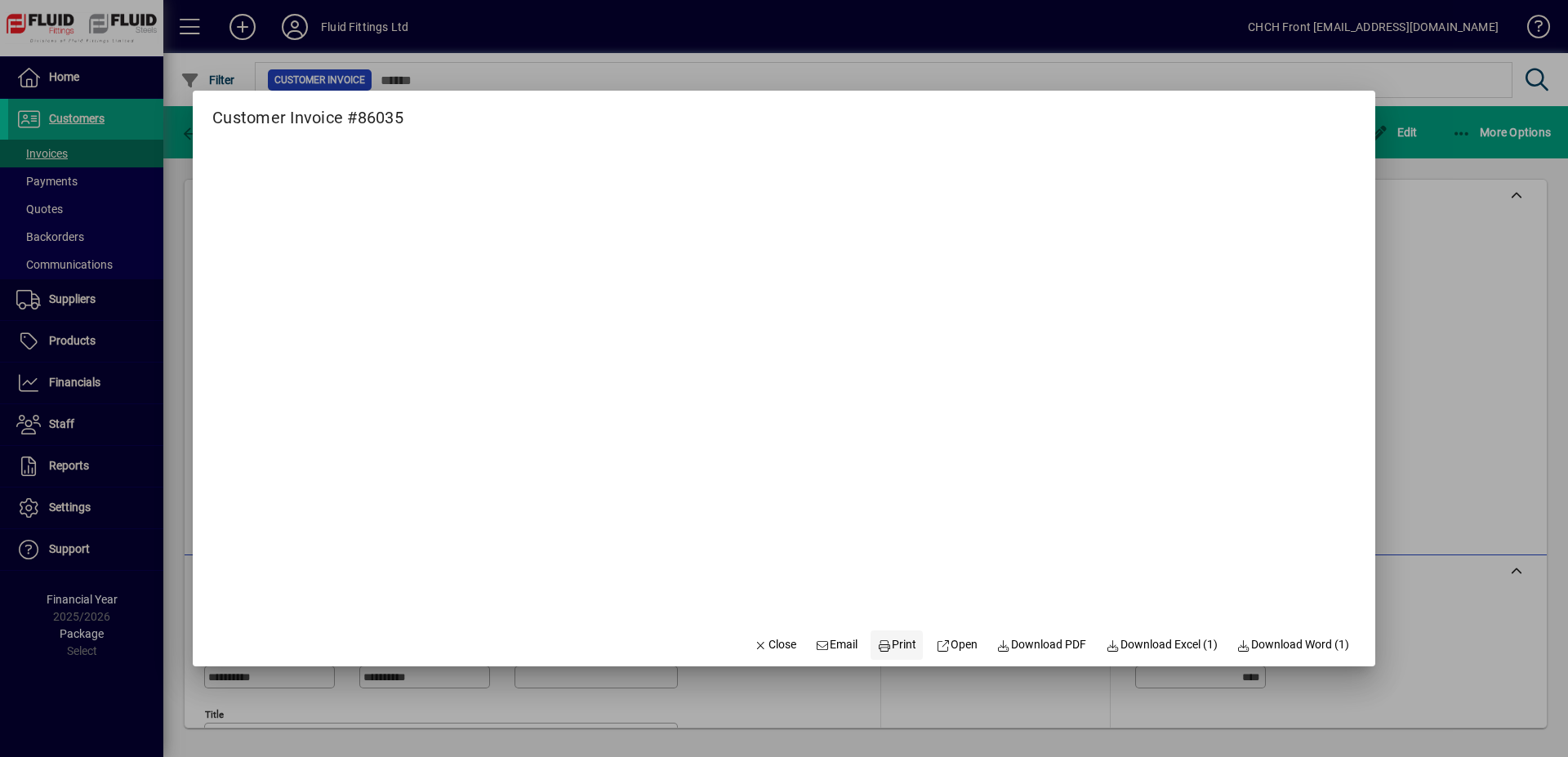
click at [888, 651] on span "Print" at bounding box center [896, 645] width 39 height 17
click at [1435, 169] on div at bounding box center [784, 378] width 1568 height 757
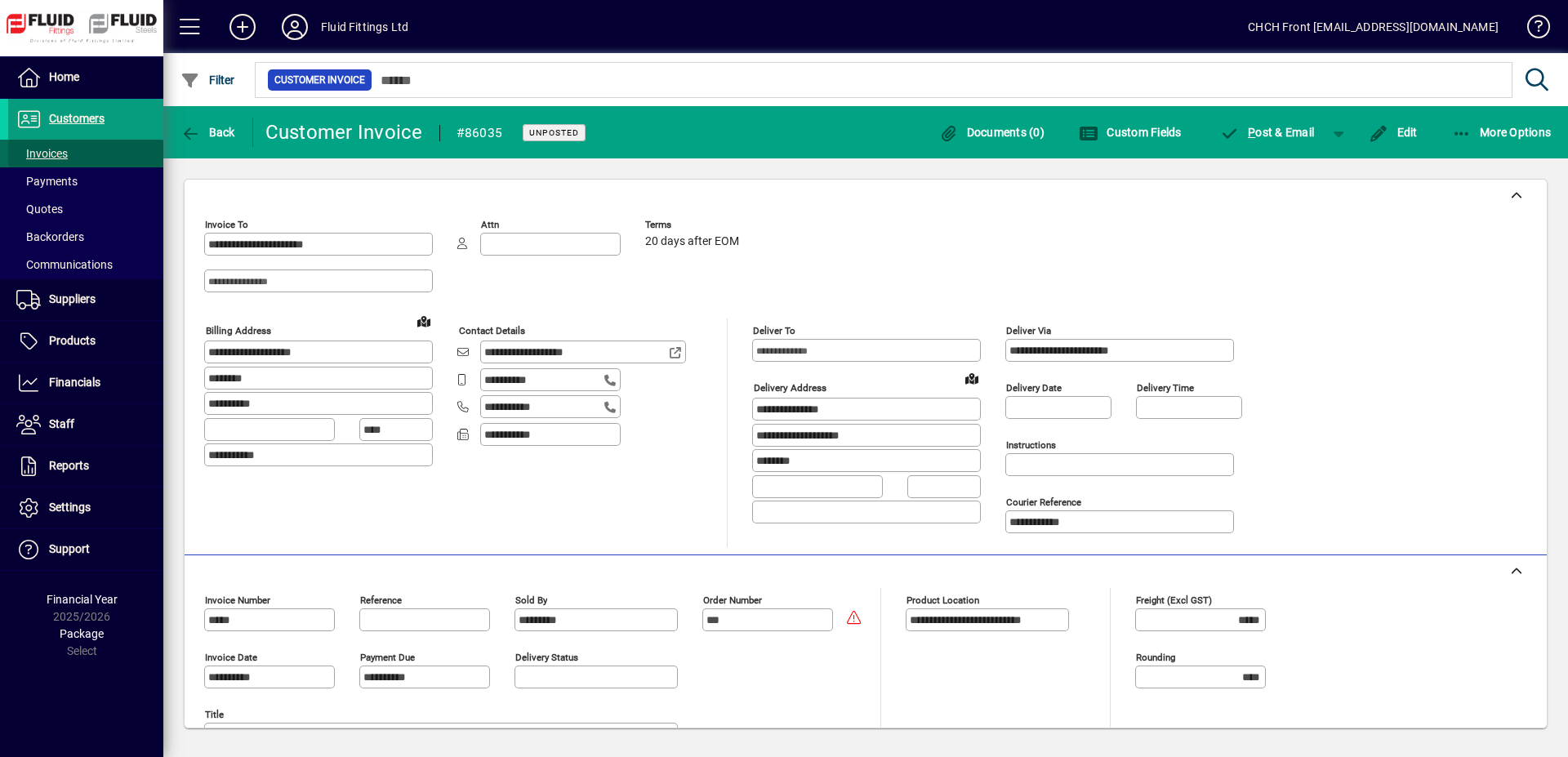
click at [116, 151] on span at bounding box center [85, 153] width 155 height 39
